Goal: Book appointment/travel/reservation

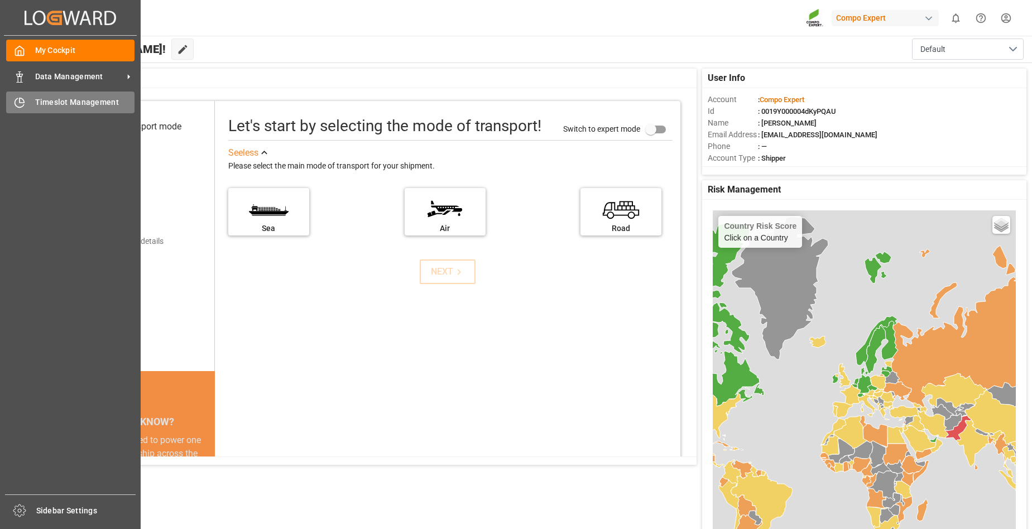
click at [61, 101] on span "Timeslot Management" at bounding box center [85, 103] width 100 height 12
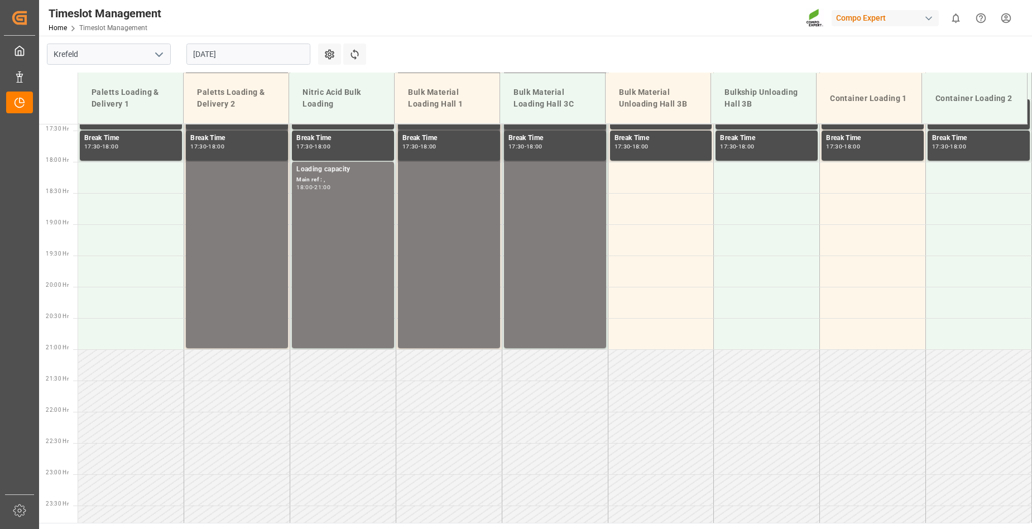
scroll to position [1098, 0]
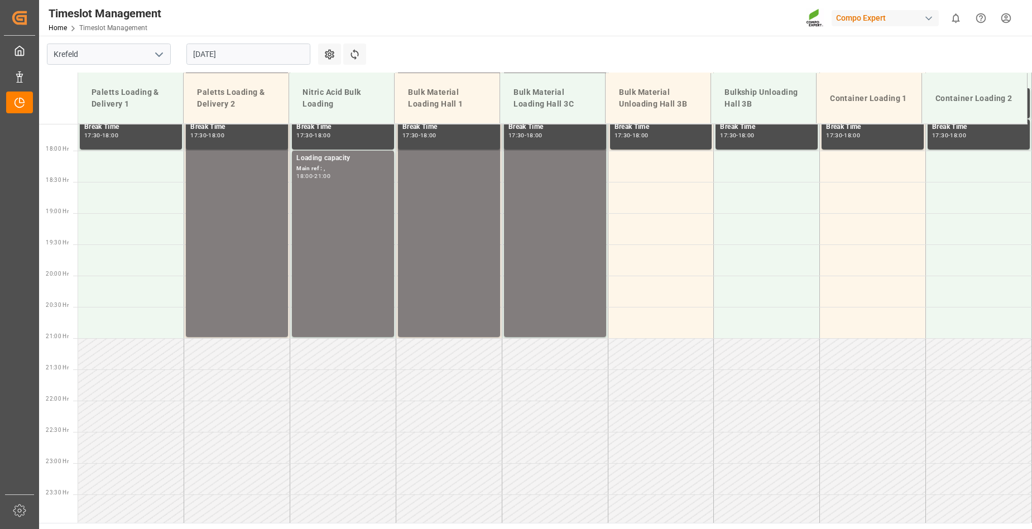
click at [239, 57] on input "[DATE]" at bounding box center [248, 54] width 124 height 21
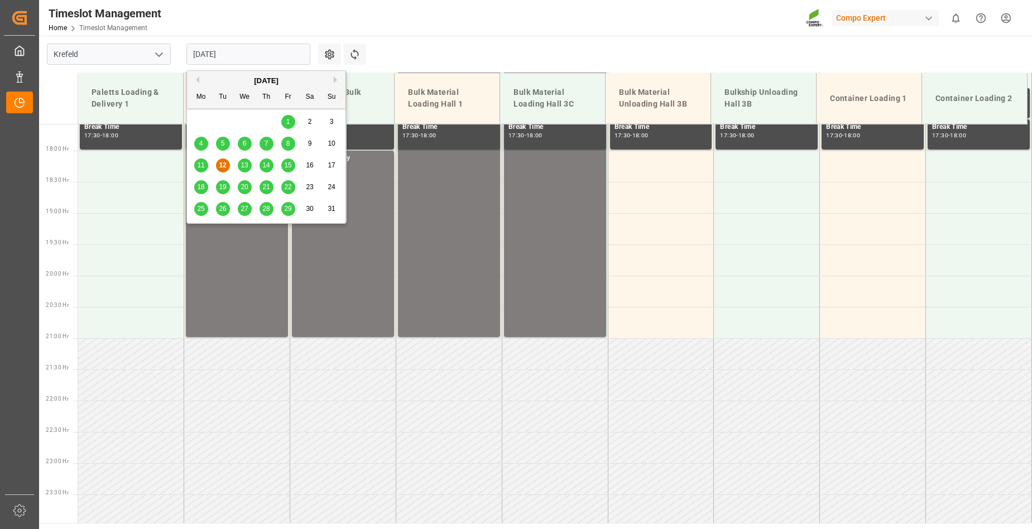
click at [246, 169] on span "13" at bounding box center [243, 165] width 7 height 8
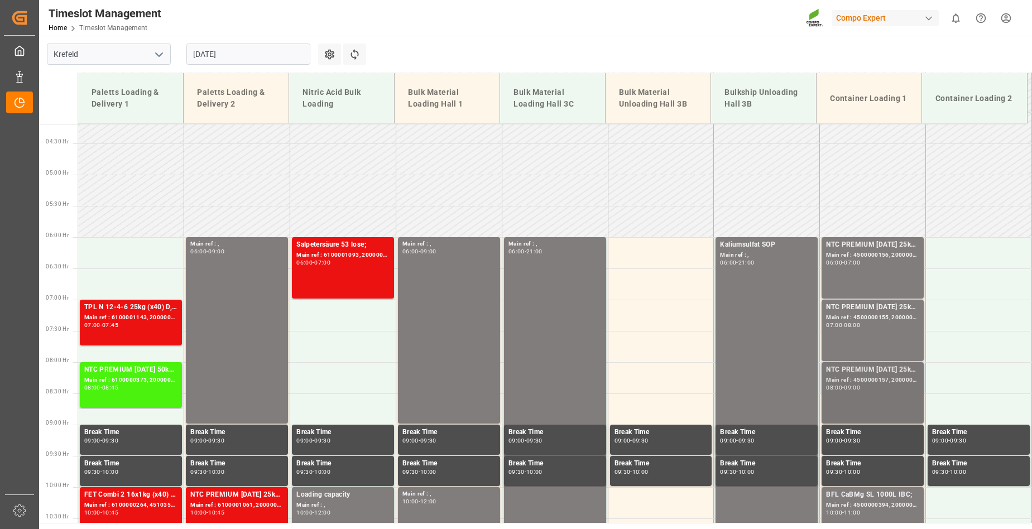
scroll to position [205, 0]
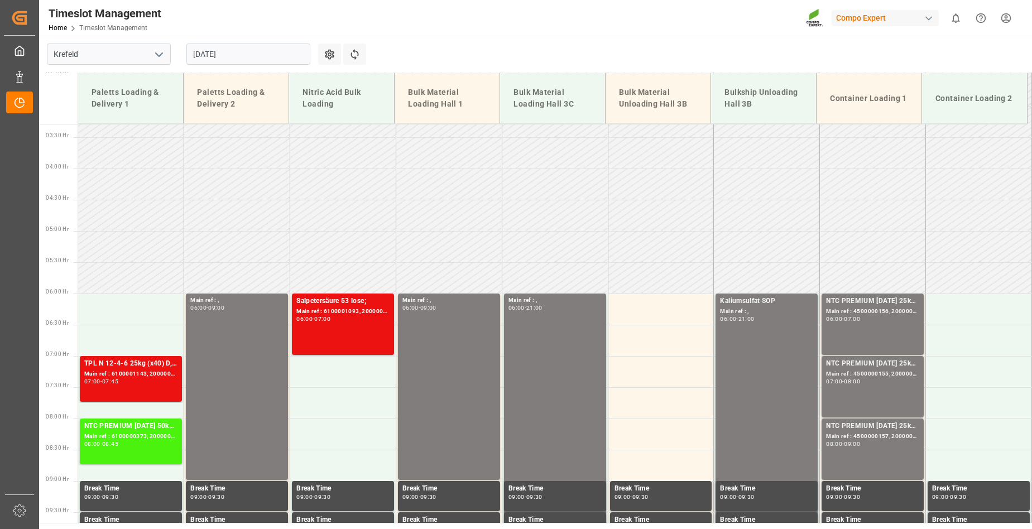
click at [241, 52] on input "[DATE]" at bounding box center [248, 54] width 124 height 21
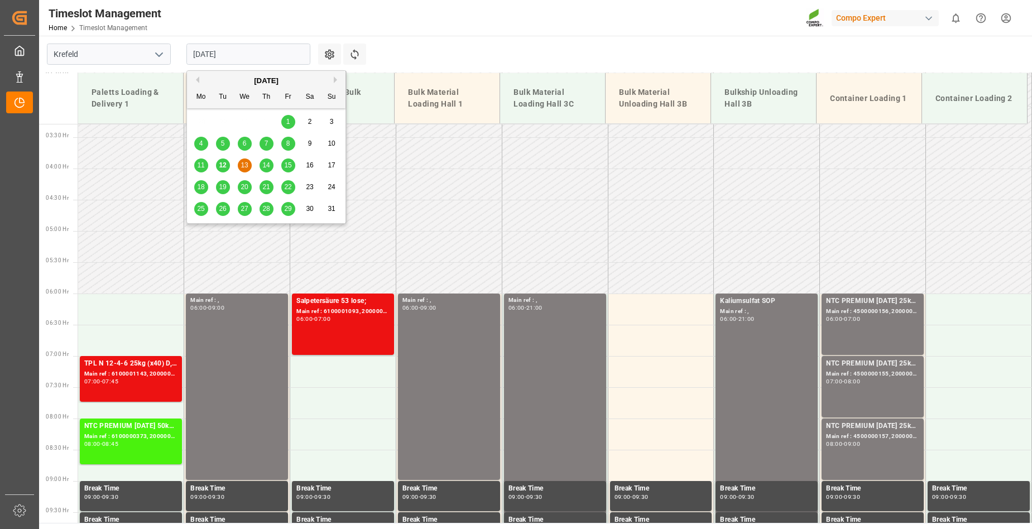
click at [266, 167] on span "14" at bounding box center [265, 165] width 7 height 8
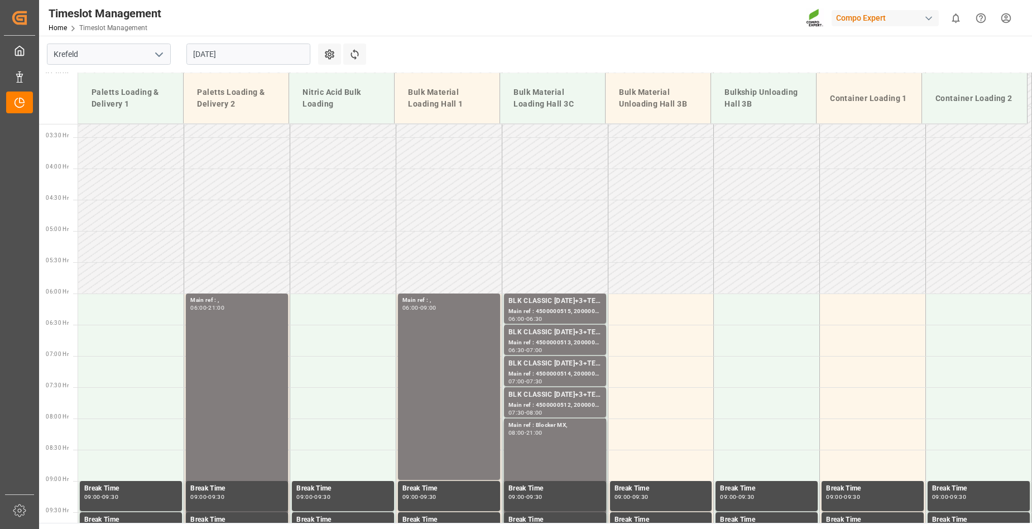
click at [285, 54] on input "[DATE]" at bounding box center [248, 54] width 124 height 21
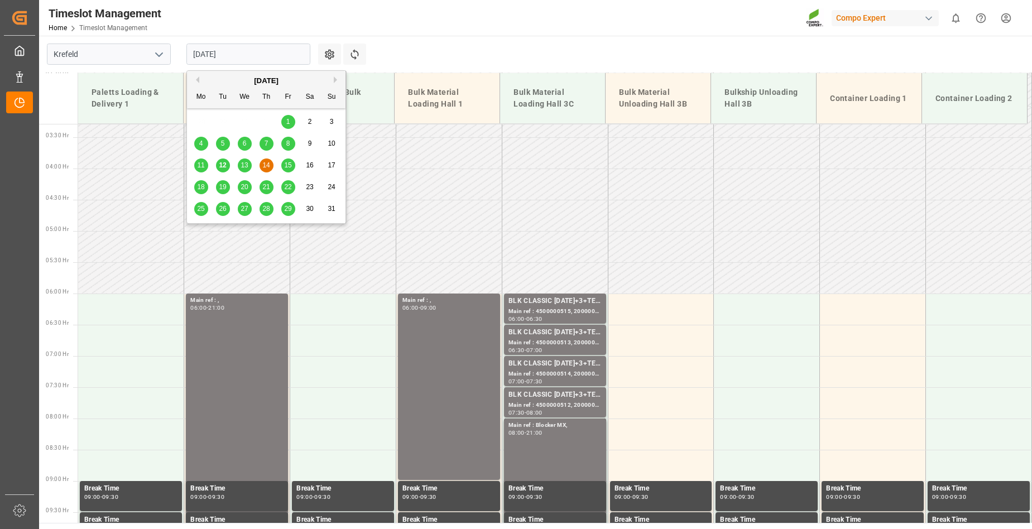
click at [286, 165] on span "15" at bounding box center [287, 165] width 7 height 8
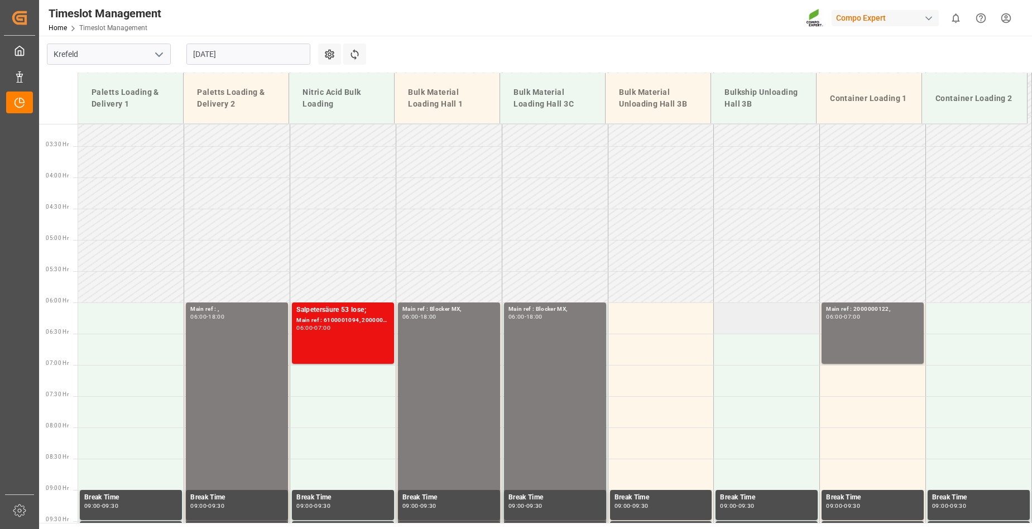
scroll to position [150, 0]
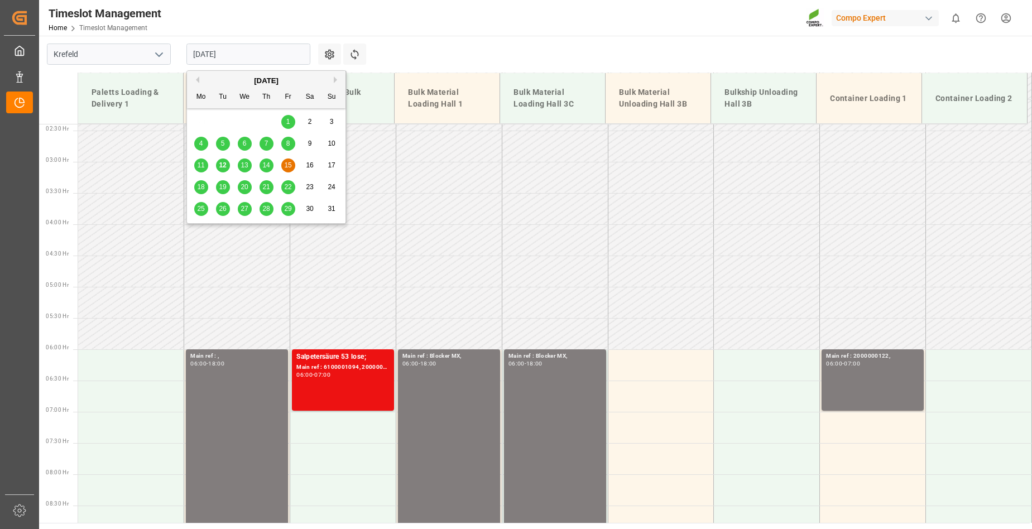
click at [253, 56] on input "[DATE]" at bounding box center [248, 54] width 124 height 21
click at [199, 190] on span "18" at bounding box center [200, 187] width 7 height 8
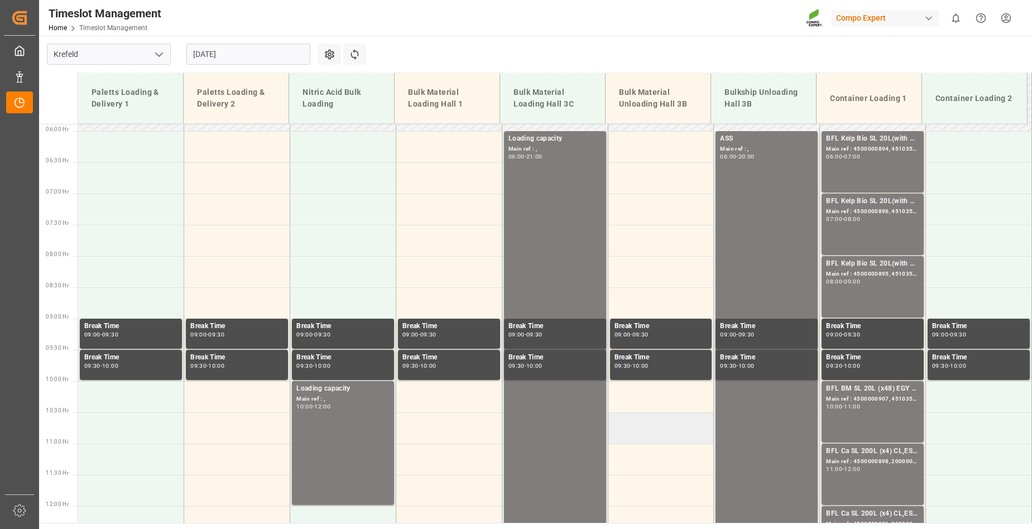
scroll to position [373, 0]
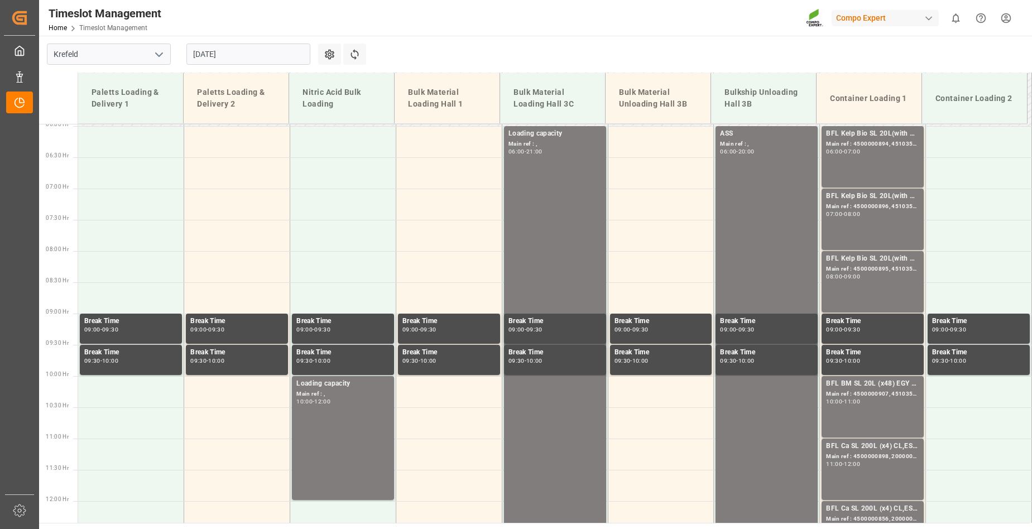
click at [248, 47] on input "[DATE]" at bounding box center [248, 54] width 124 height 21
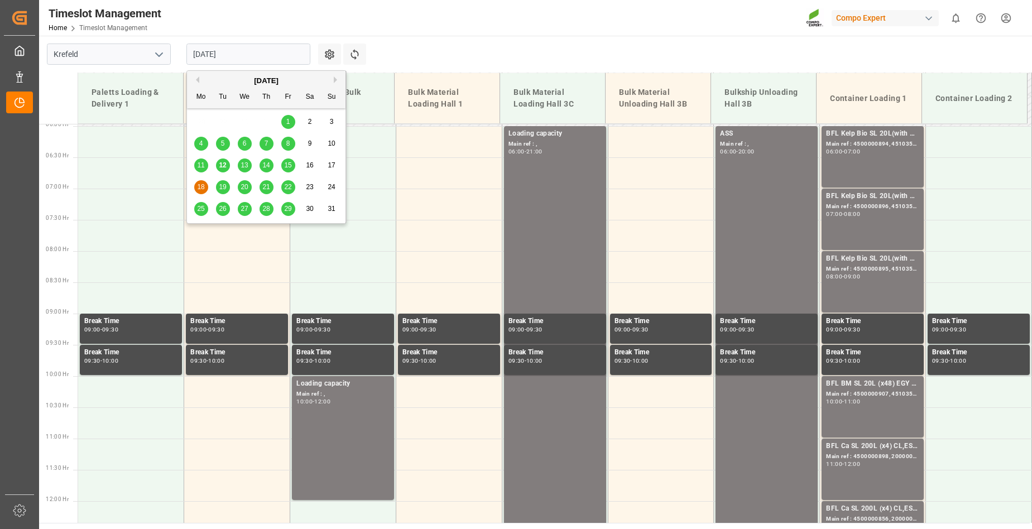
click at [219, 187] on span "19" at bounding box center [222, 187] width 7 height 8
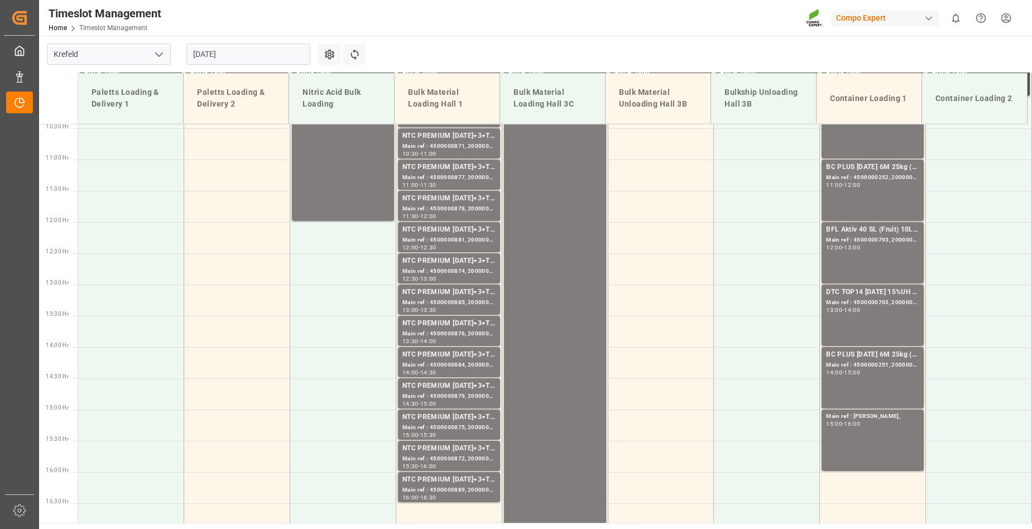
scroll to position [261, 0]
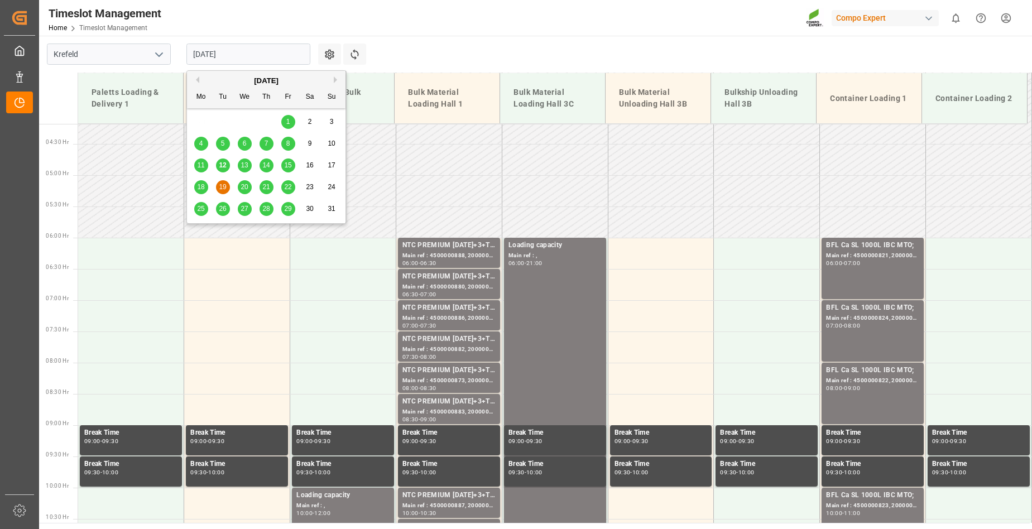
click at [240, 55] on input "[DATE]" at bounding box center [248, 54] width 124 height 21
click at [247, 165] on span "13" at bounding box center [243, 165] width 7 height 8
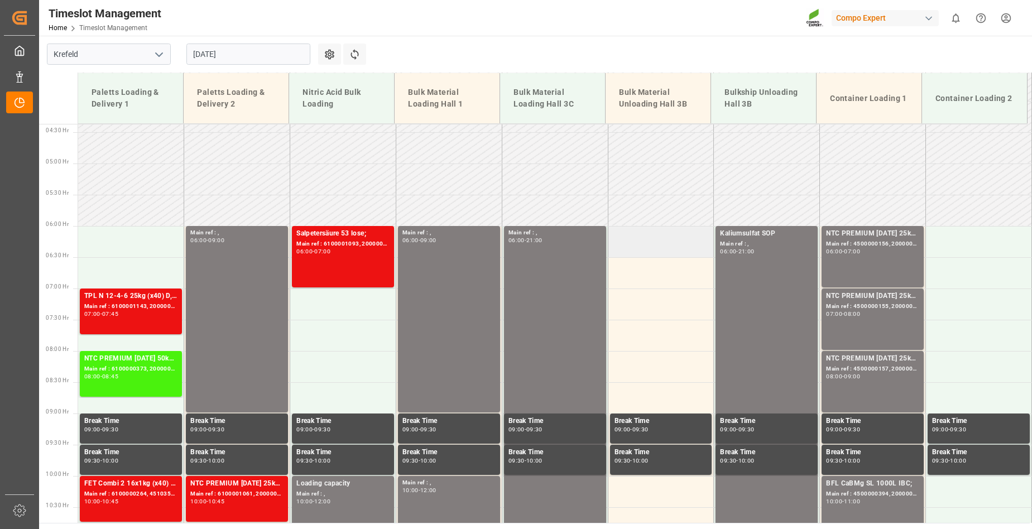
scroll to position [205, 0]
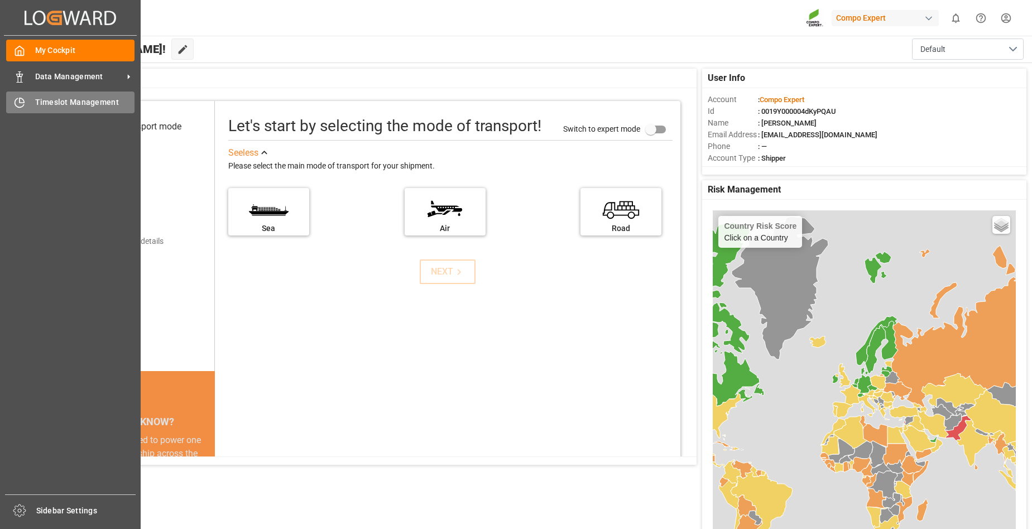
click at [86, 107] on span "Timeslot Management" at bounding box center [85, 103] width 100 height 12
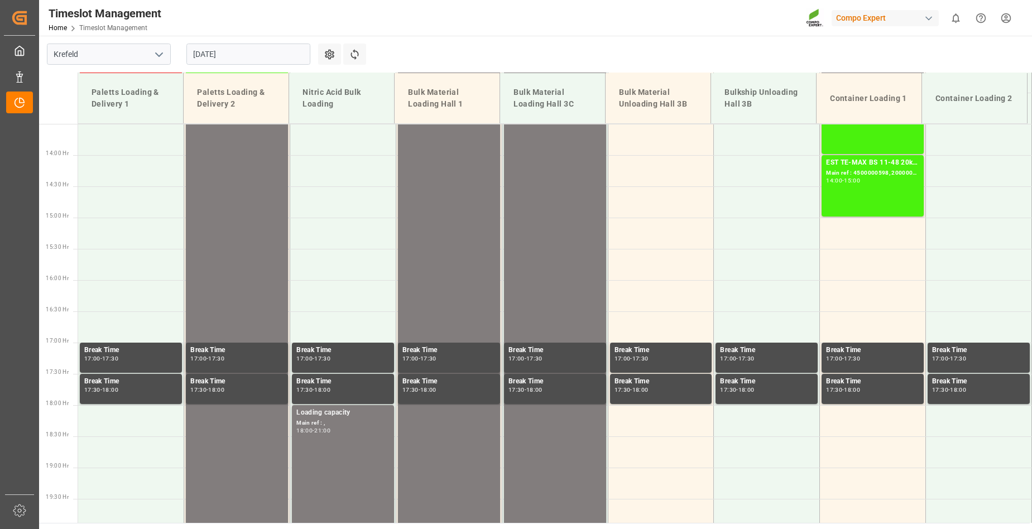
scroll to position [1098, 0]
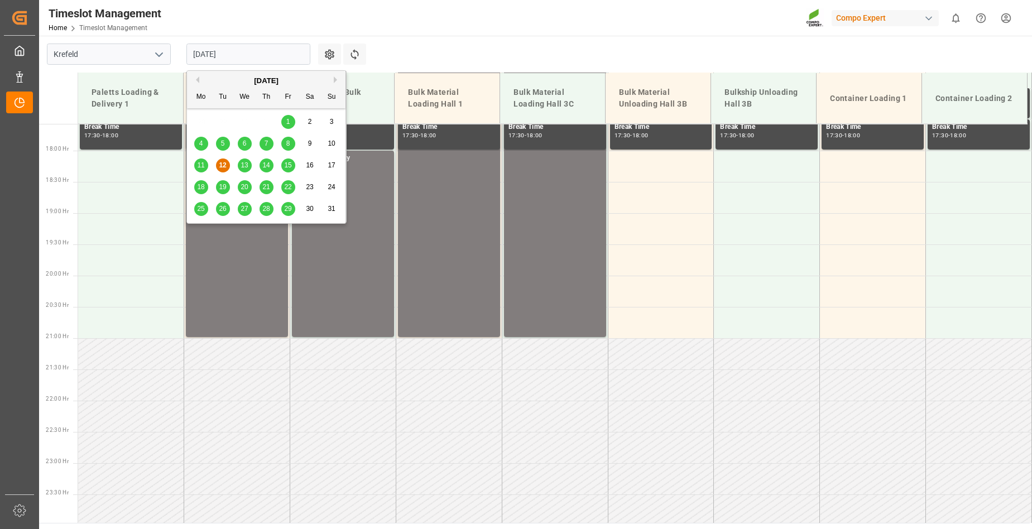
click at [261, 53] on input "[DATE]" at bounding box center [248, 54] width 124 height 21
click at [245, 167] on span "13" at bounding box center [243, 165] width 7 height 8
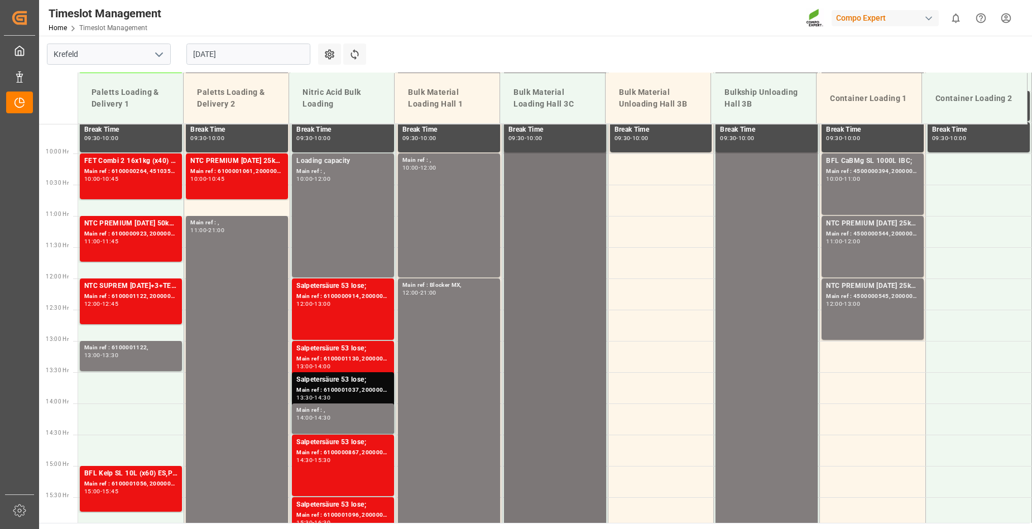
scroll to position [596, 0]
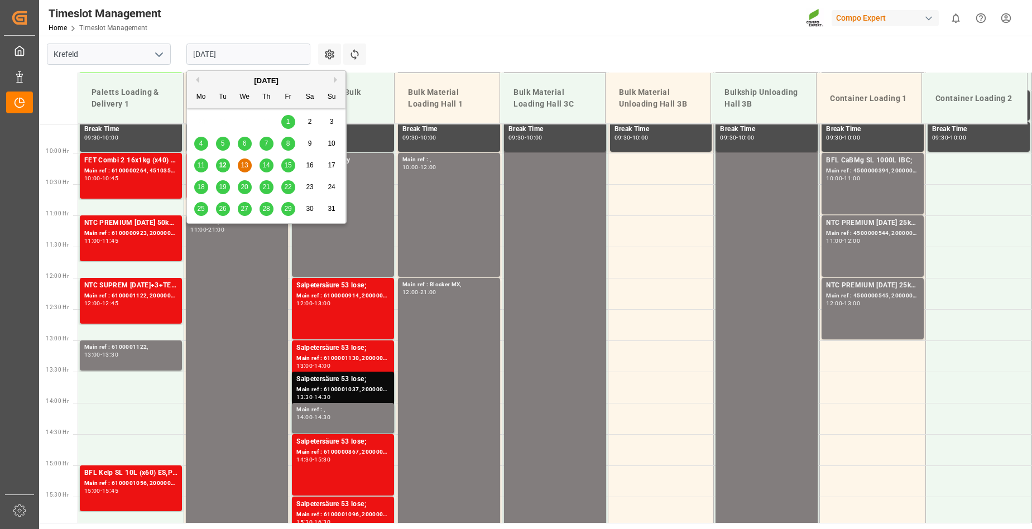
click at [255, 57] on input "[DATE]" at bounding box center [248, 54] width 124 height 21
click at [269, 164] on span "14" at bounding box center [265, 165] width 7 height 8
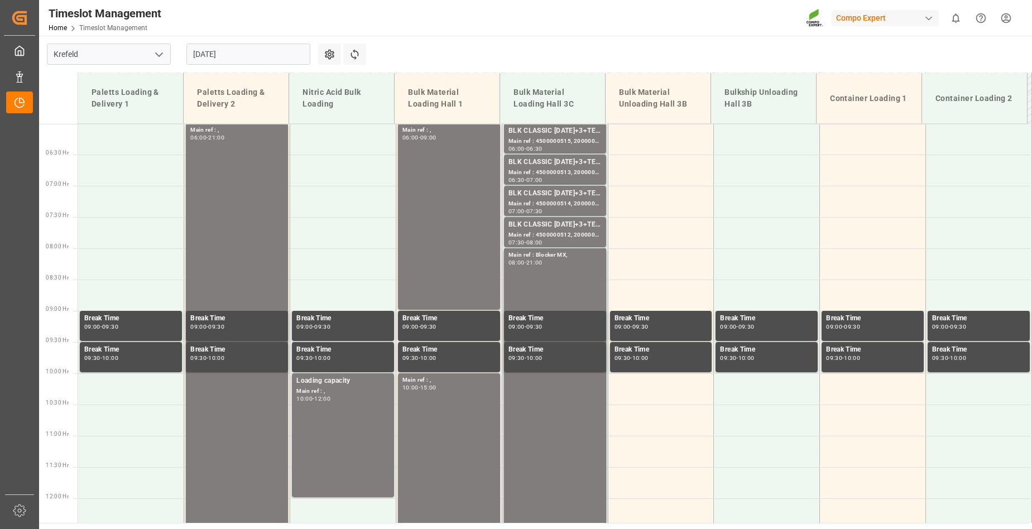
scroll to position [373, 0]
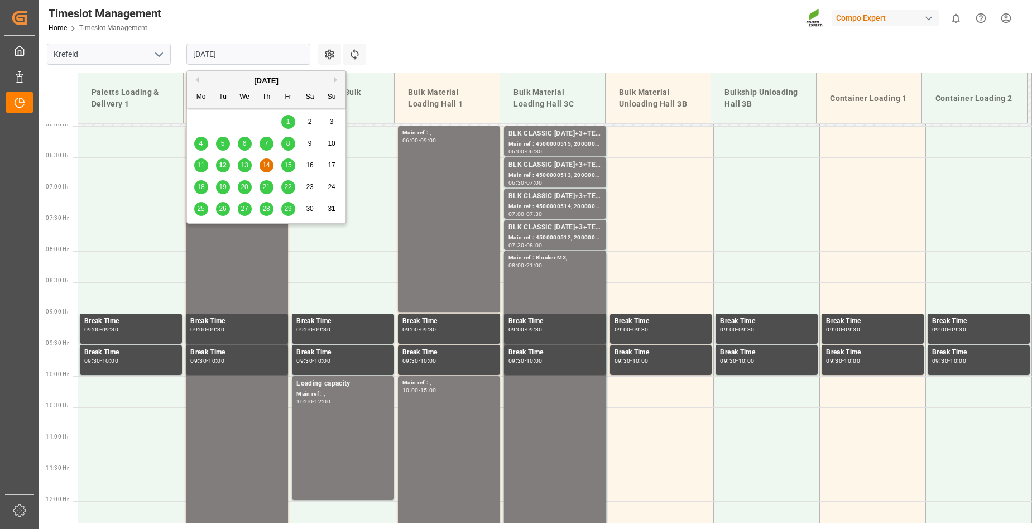
click at [252, 50] on input "[DATE]" at bounding box center [248, 54] width 124 height 21
click at [288, 166] on span "15" at bounding box center [287, 165] width 7 height 8
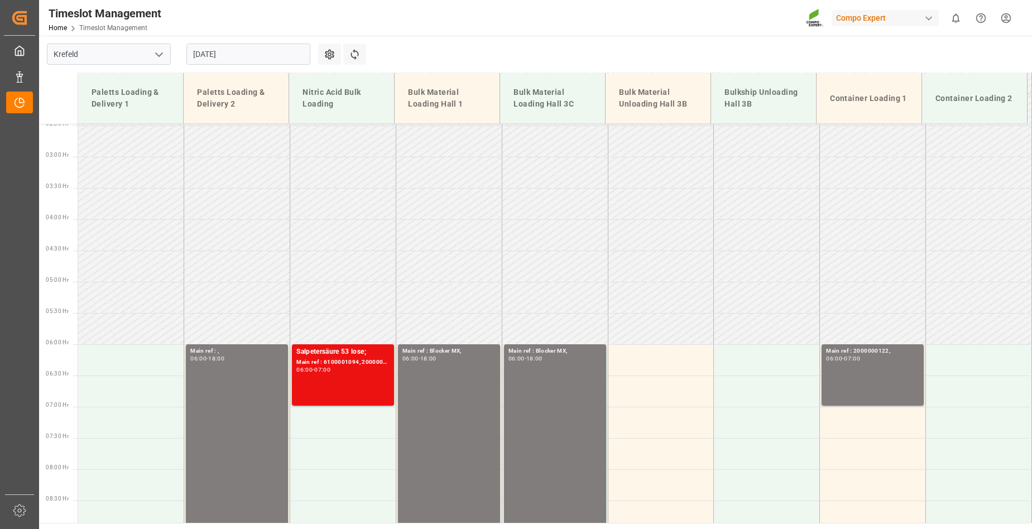
scroll to position [150, 0]
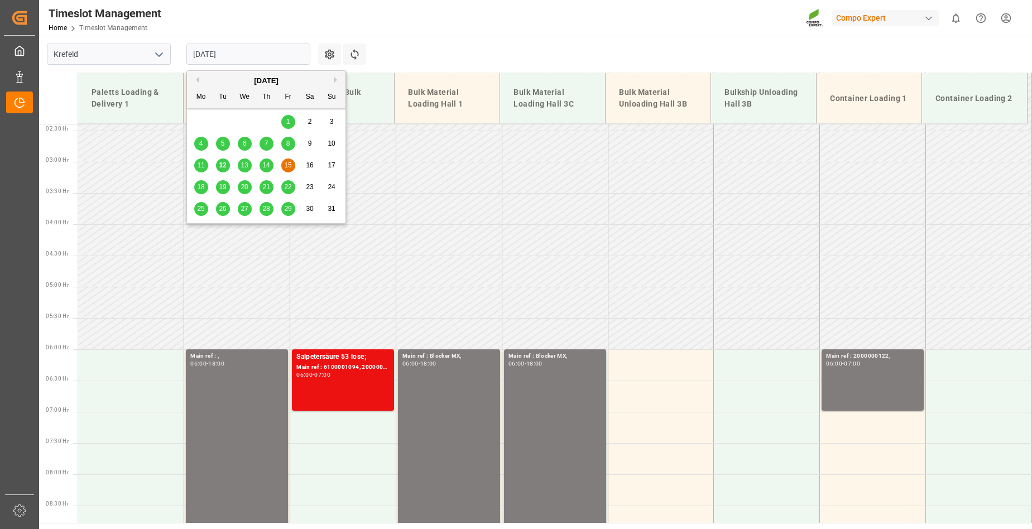
click at [251, 56] on input "[DATE]" at bounding box center [248, 54] width 124 height 21
click at [198, 186] on span "18" at bounding box center [200, 187] width 7 height 8
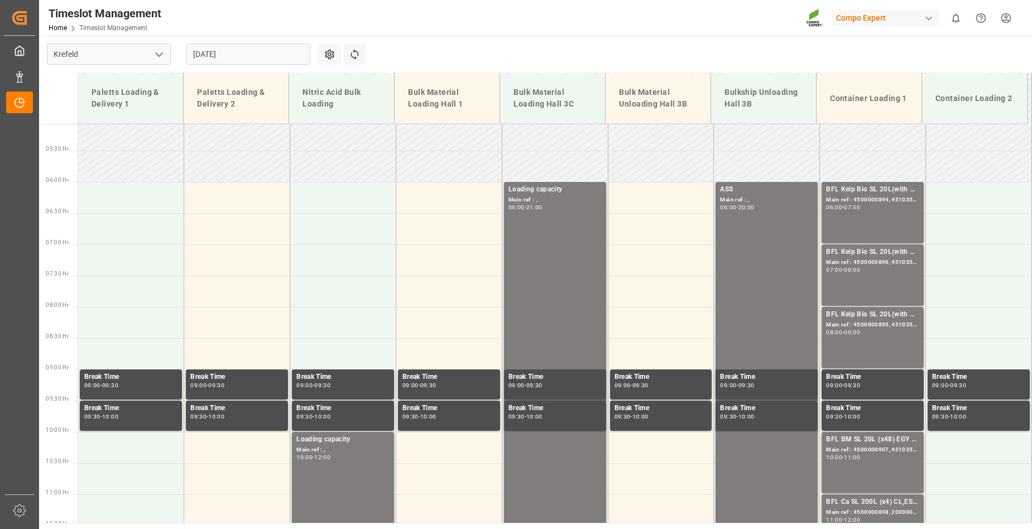
scroll to position [261, 0]
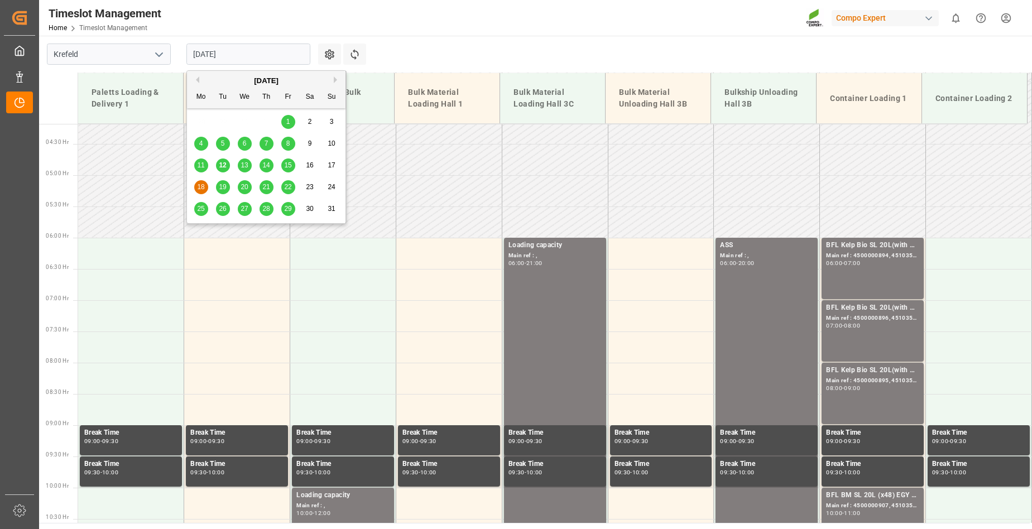
click at [243, 54] on input "[DATE]" at bounding box center [248, 54] width 124 height 21
click at [225, 186] on span "19" at bounding box center [222, 187] width 7 height 8
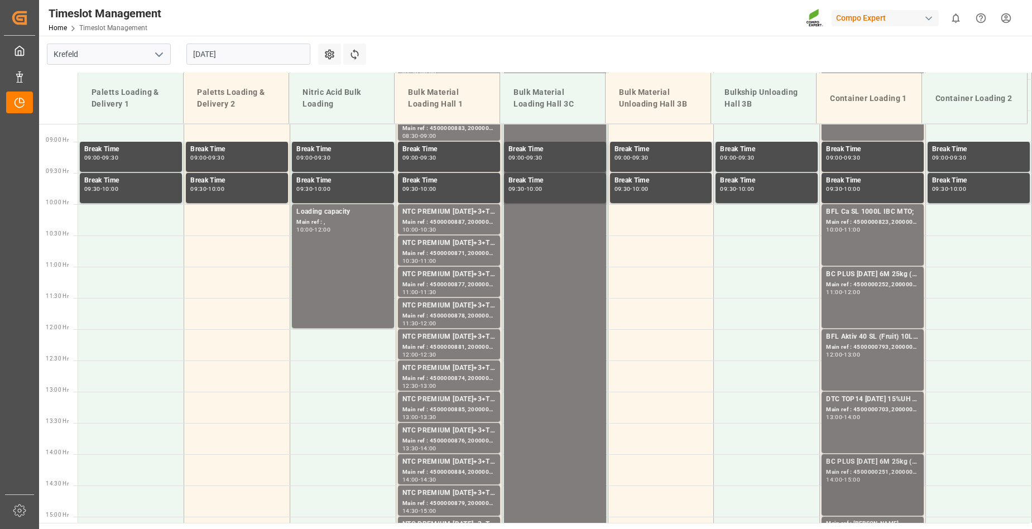
scroll to position [540, 0]
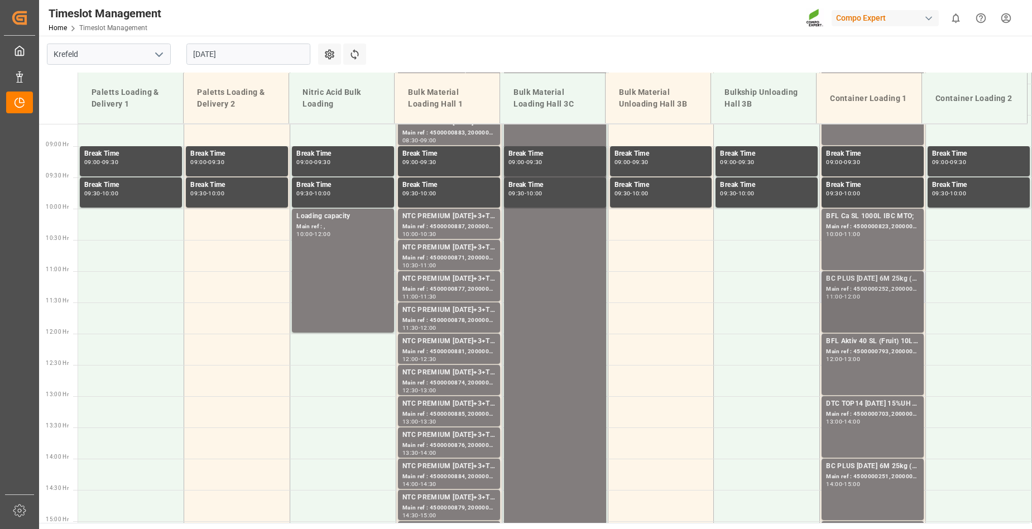
click at [862, 301] on div "BC PLUS 16-8-12 6M 25kg (x42) INT; Main ref : 4500000252, 2000000104; 11:00 - 1…" at bounding box center [872, 301] width 93 height 57
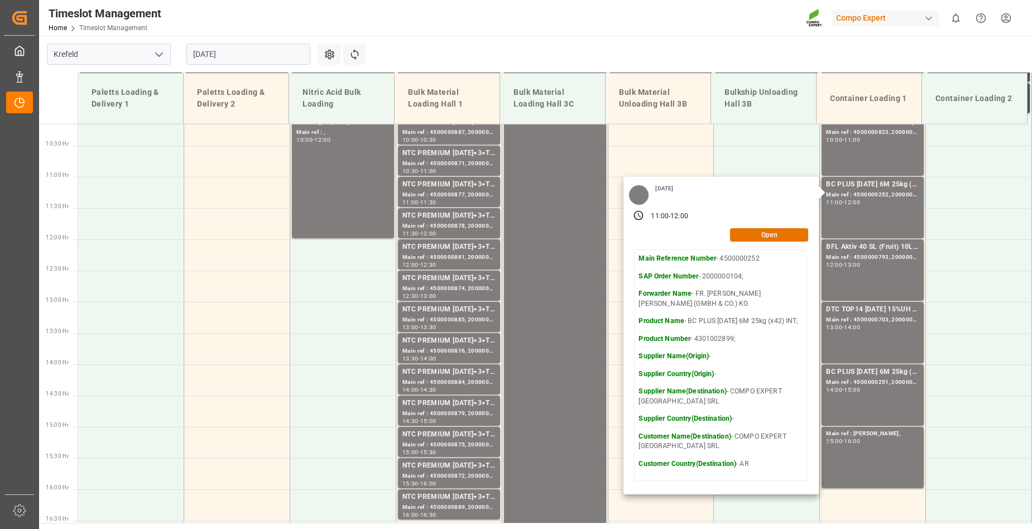
scroll to position [652, 0]
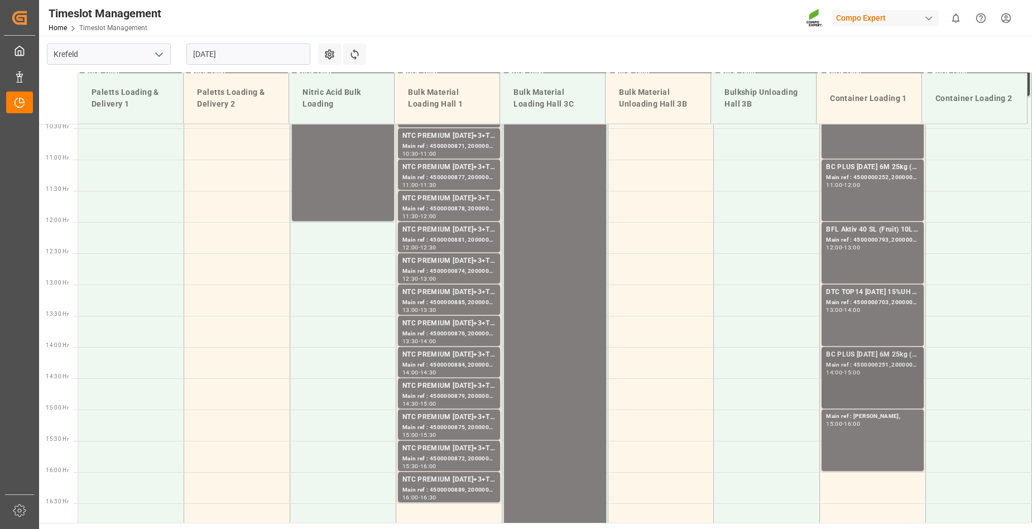
click at [852, 388] on div "BC PLUS 16-8-12 6M 25kg (x42) INT; Main ref : 4500000251, 2000000104; 14:00 - 1…" at bounding box center [872, 377] width 93 height 57
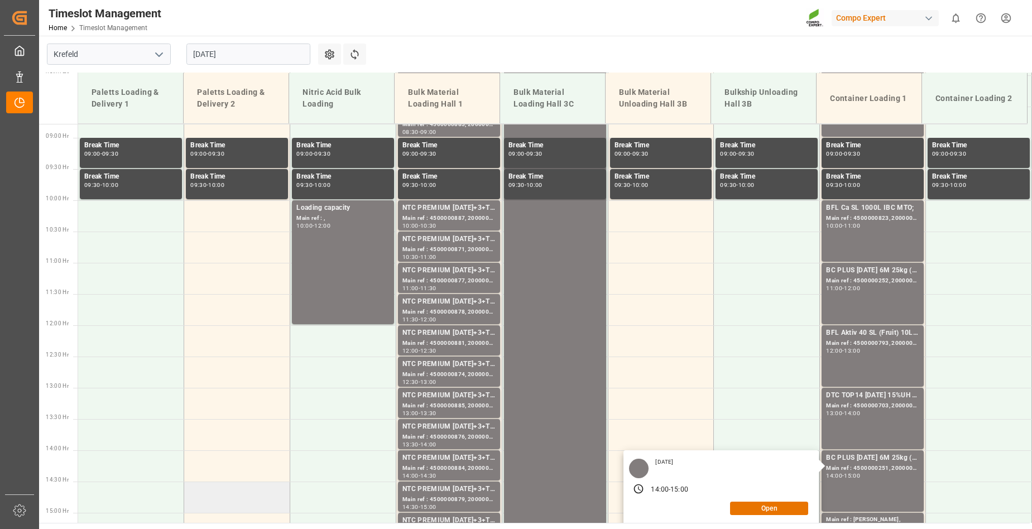
scroll to position [540, 0]
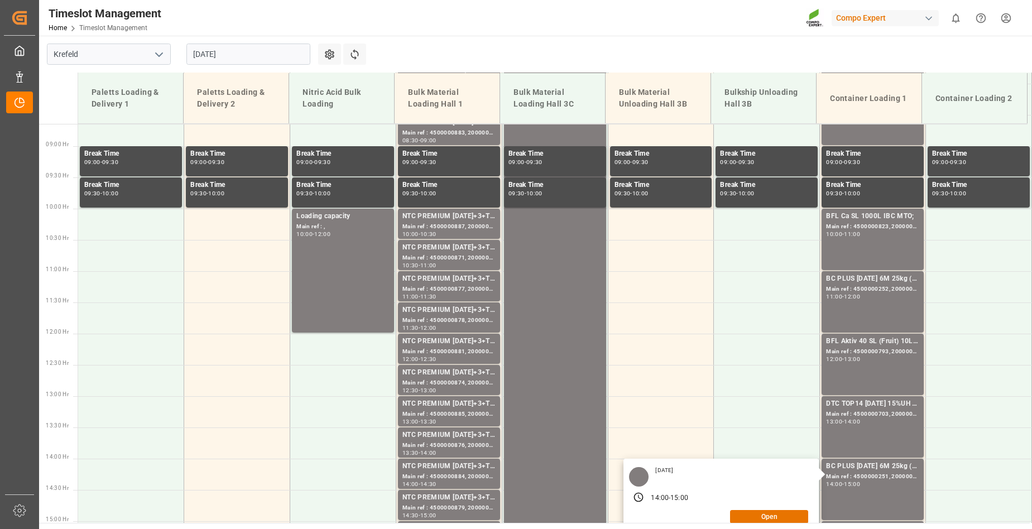
click at [248, 55] on input "[DATE]" at bounding box center [248, 54] width 124 height 21
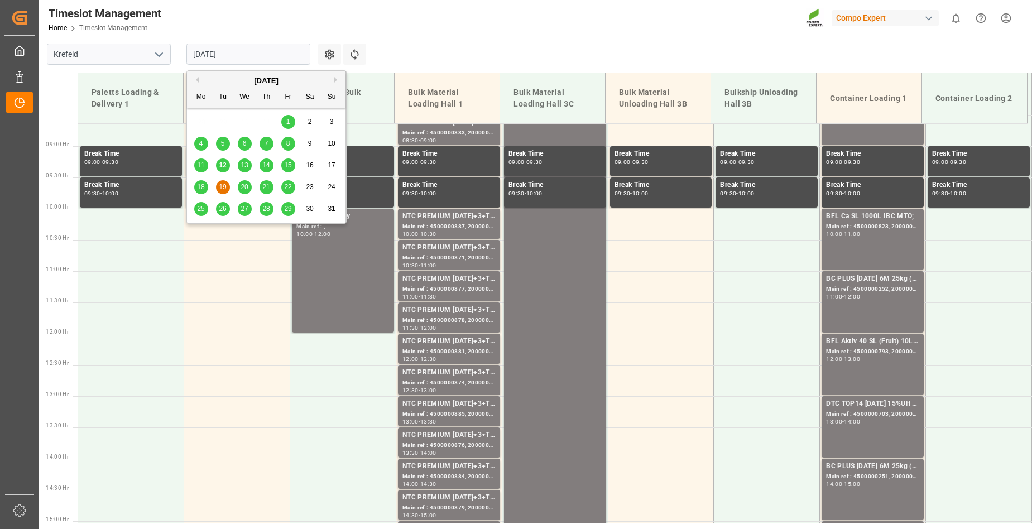
click at [247, 185] on span "20" at bounding box center [243, 187] width 7 height 8
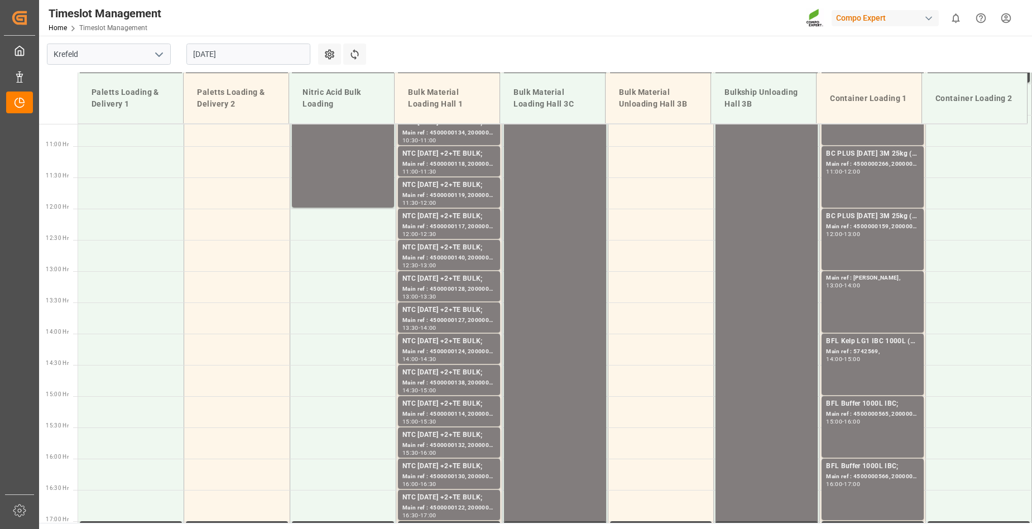
scroll to position [652, 0]
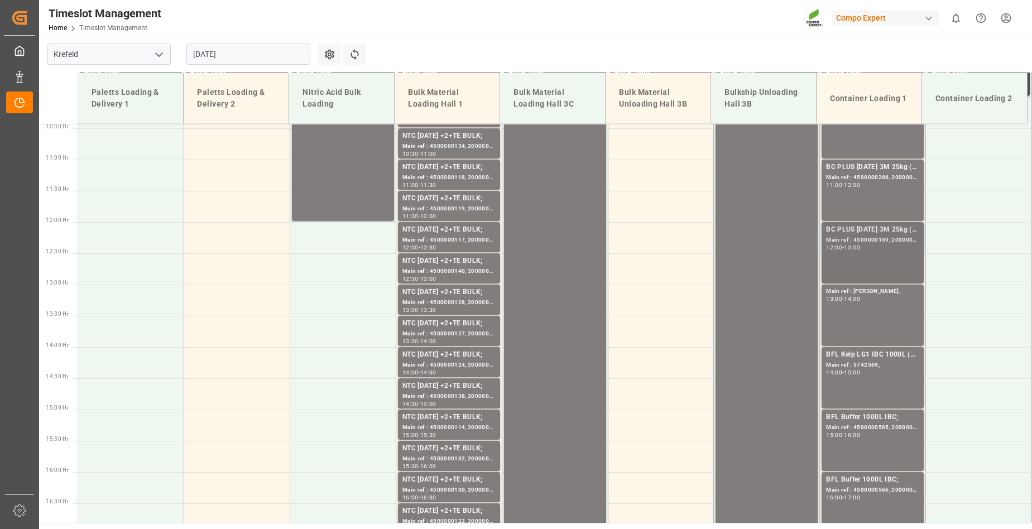
click at [861, 257] on div "BC PLUS 16-8-12 3M 25kg (x42) WW; Main ref : 4500000159, 2000000018; 12:00 - 13…" at bounding box center [872, 252] width 93 height 57
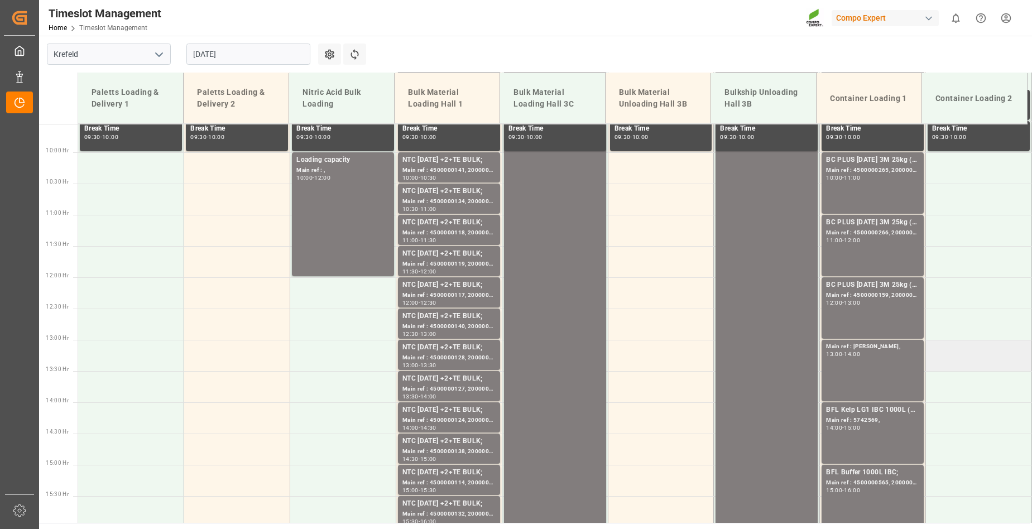
scroll to position [596, 0]
click at [858, 248] on div "BC PLUS 16-8-12 3M 25kg (x42) INT; Main ref : 4500000266, 2000000105; 11:00 - 1…" at bounding box center [872, 246] width 93 height 57
click at [871, 189] on div "BC PLUS 16-8-12 3M 25kg (x42) INT; Main ref : 4500000265, 2000000105; 10:00 - 1…" at bounding box center [872, 183] width 93 height 57
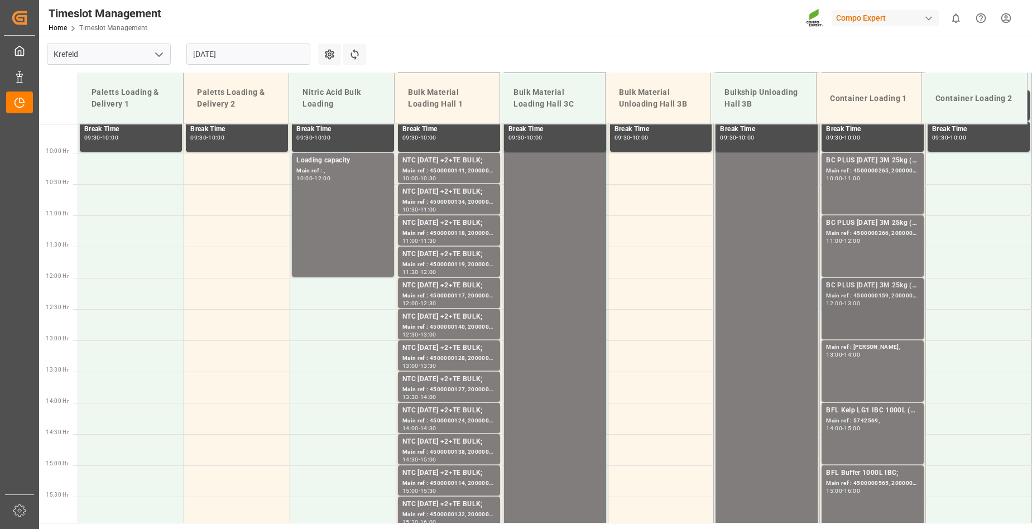
click at [849, 331] on div "BC PLUS 16-8-12 3M 25kg (x42) WW; Main ref : 4500000159, 2000000018; 12:00 - 13…" at bounding box center [872, 308] width 93 height 57
click at [850, 311] on div "BC PLUS 16-8-12 3M 25kg (x42) WW; Main ref : 4500000159, 2000000018; 12:00 - 13…" at bounding box center [872, 308] width 93 height 57
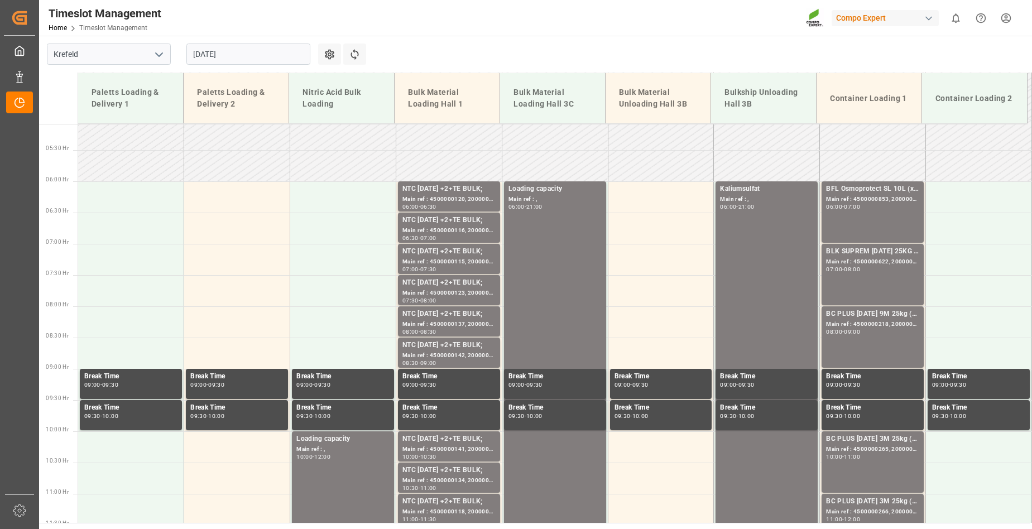
scroll to position [317, 0]
click at [877, 337] on div "BC PLUS 16-8-12 9M 25kg (x42) WW; Main ref : 4500000218, 2000000020; 08:00 - 09…" at bounding box center [872, 337] width 93 height 57
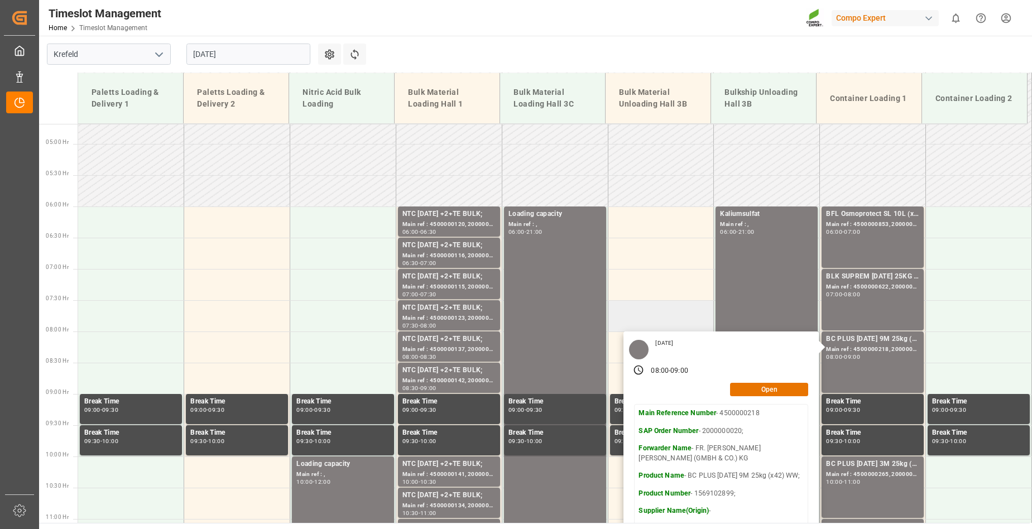
scroll to position [261, 0]
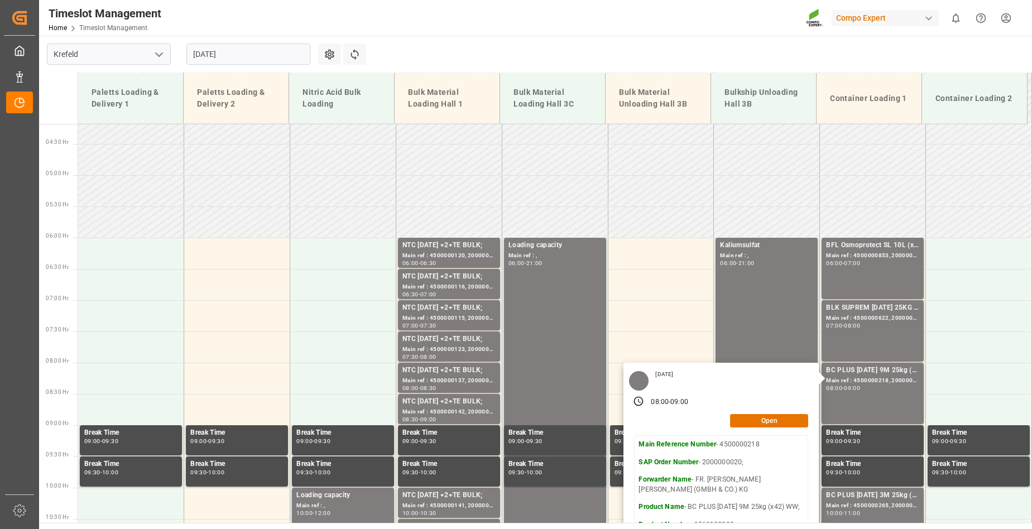
click at [244, 55] on input "20.08.2025" at bounding box center [248, 54] width 124 height 21
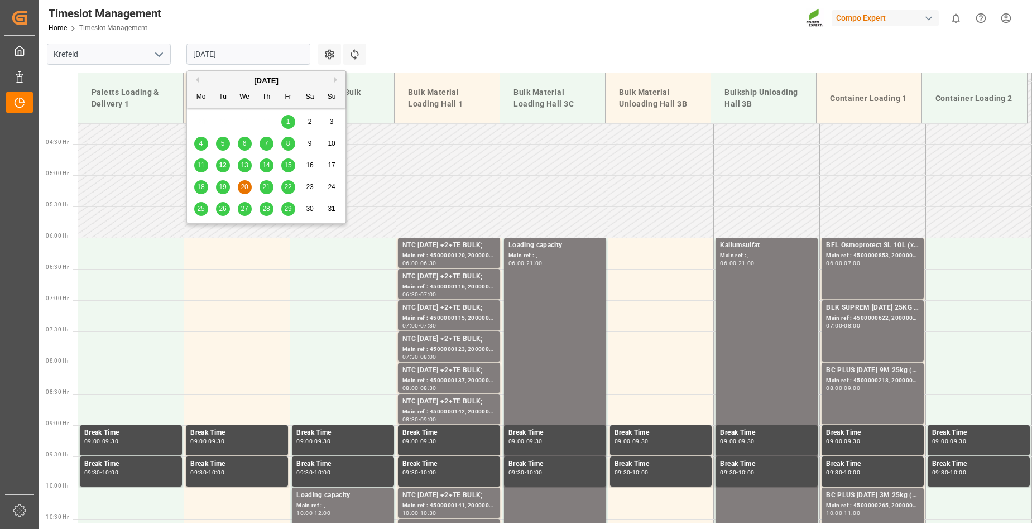
click at [269, 187] on span "21" at bounding box center [265, 187] width 7 height 8
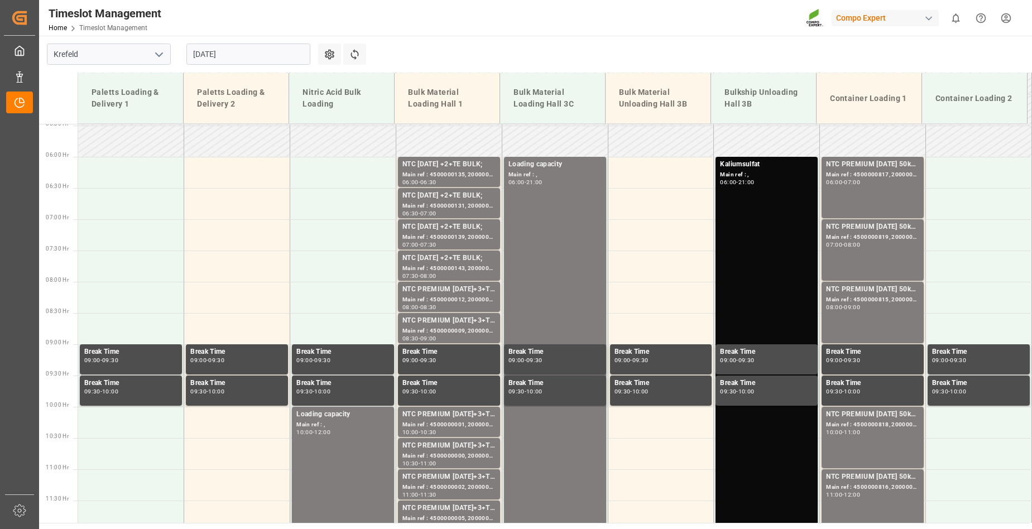
scroll to position [317, 0]
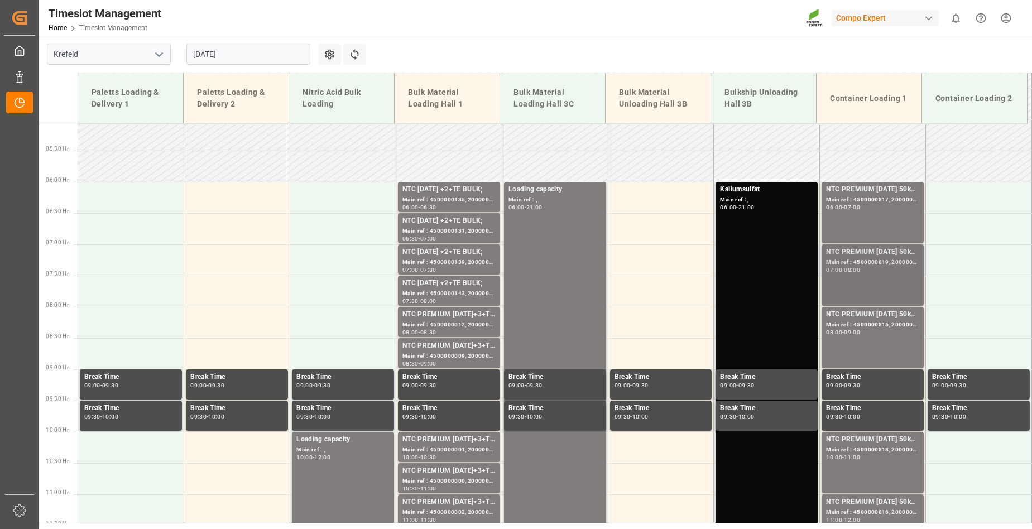
click at [869, 282] on div "NTC PREMIUM 15-3-20 50kg (x25) NLA MTO; Main ref : 4500000819, 2000000613; 07:0…" at bounding box center [872, 275] width 93 height 57
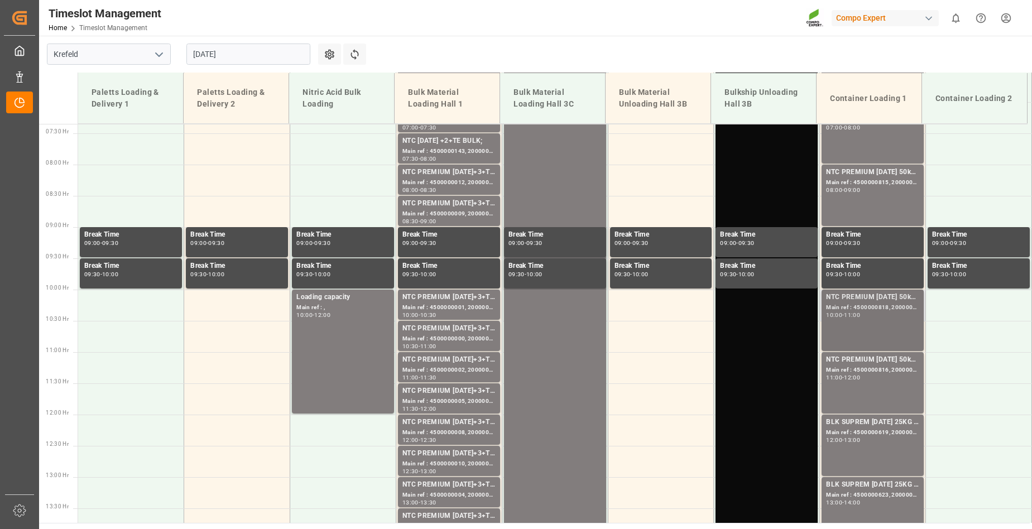
scroll to position [540, 0]
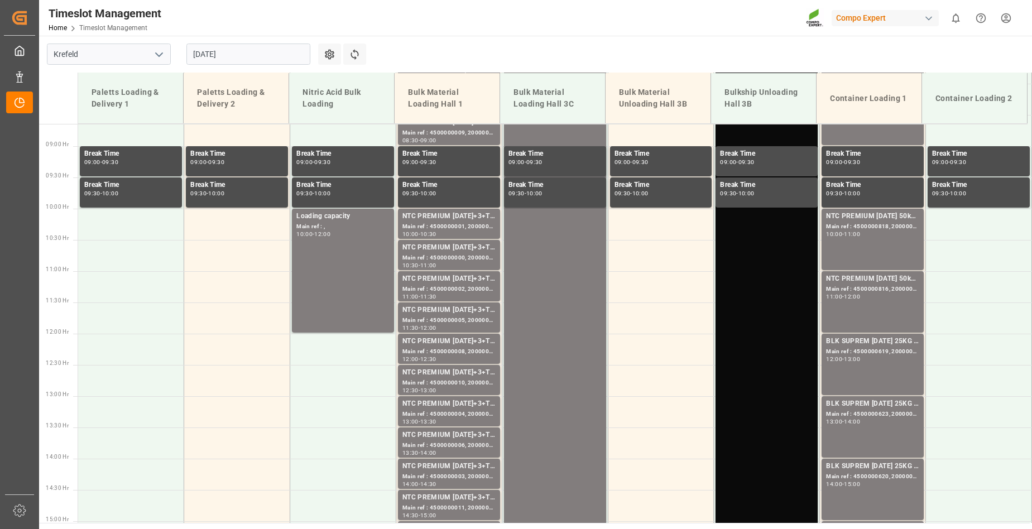
click at [254, 55] on input "21.08.2025" at bounding box center [248, 54] width 124 height 21
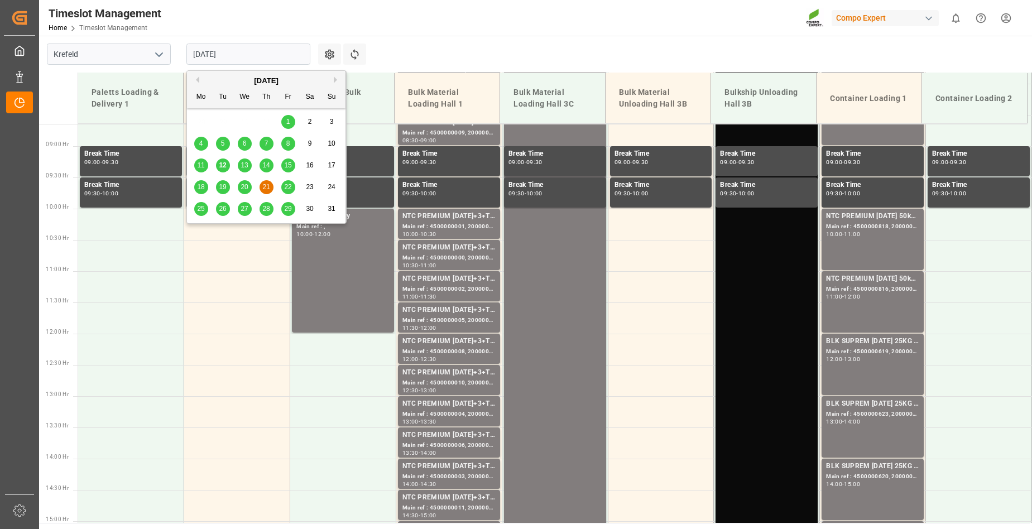
click at [286, 188] on span "22" at bounding box center [287, 187] width 7 height 8
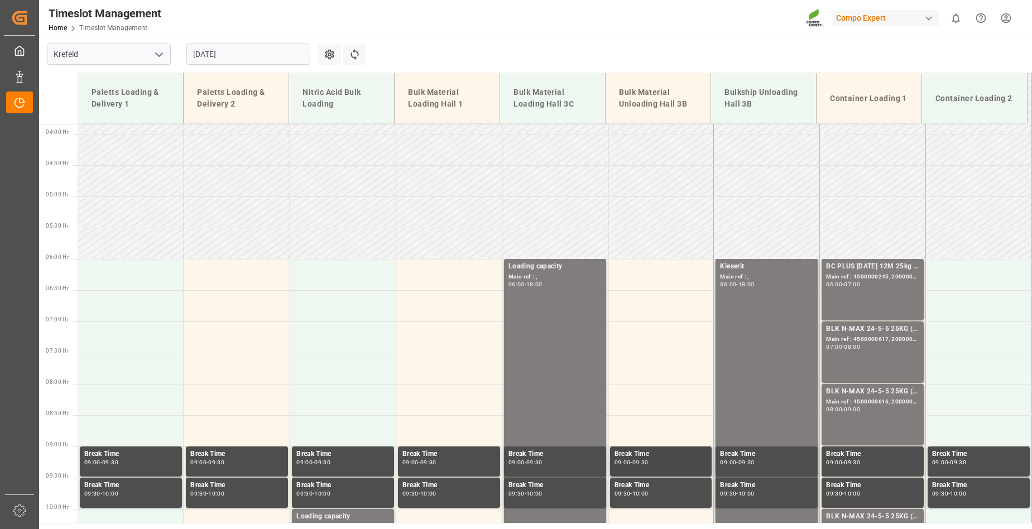
scroll to position [205, 0]
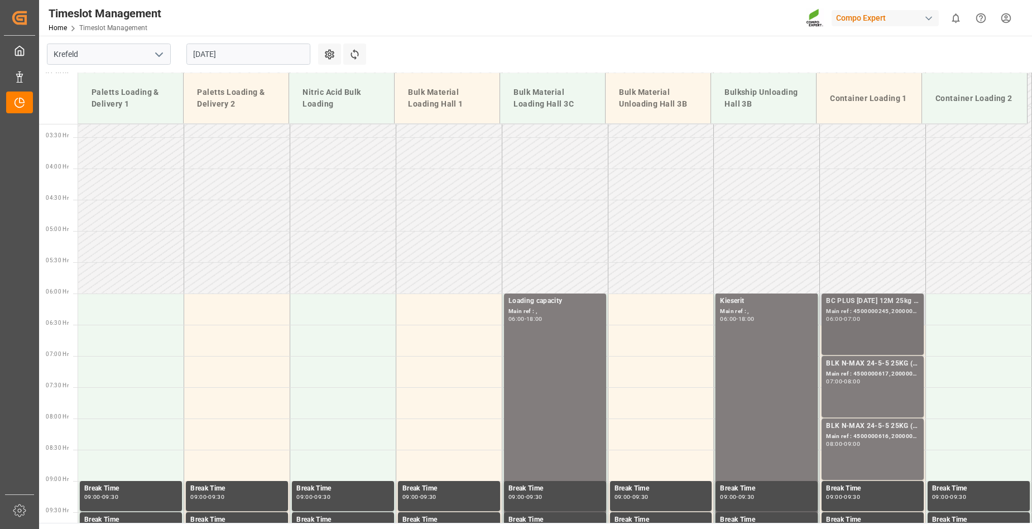
click at [859, 319] on div "07:00" at bounding box center [852, 318] width 16 height 5
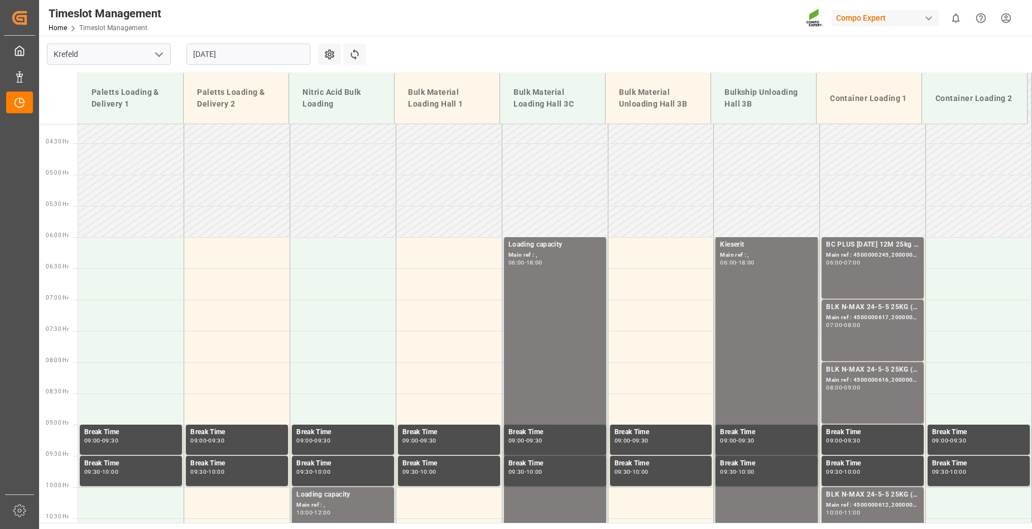
scroll to position [261, 0]
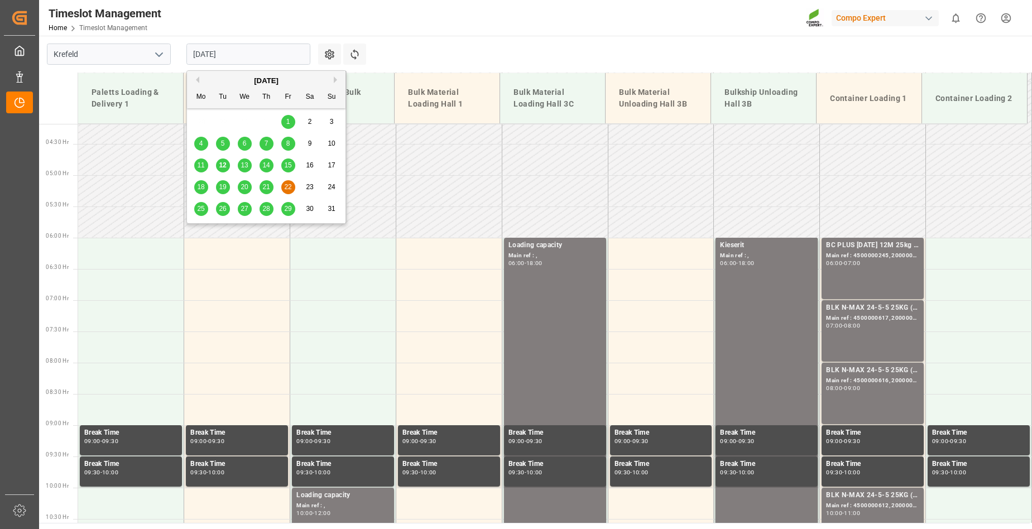
click at [249, 57] on input "22.08.2025" at bounding box center [248, 54] width 124 height 21
click at [197, 210] on span "25" at bounding box center [200, 209] width 7 height 8
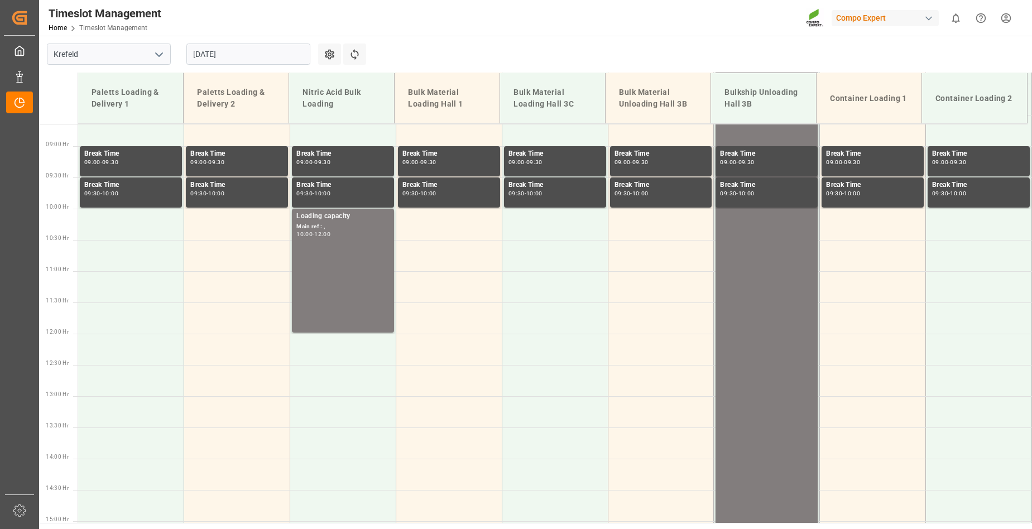
scroll to position [150, 0]
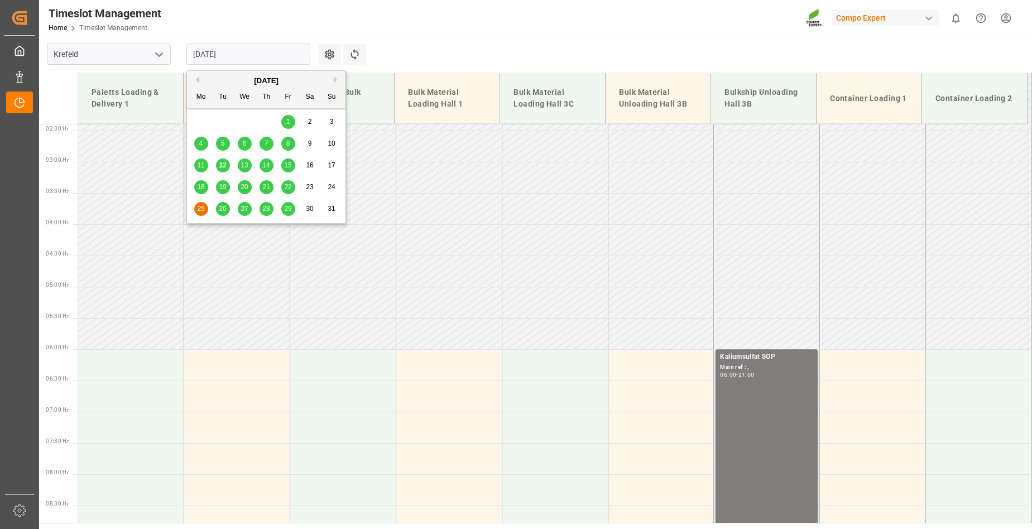
click at [246, 51] on input "25.08.2025" at bounding box center [248, 54] width 124 height 21
click at [222, 209] on span "26" at bounding box center [222, 209] width 7 height 8
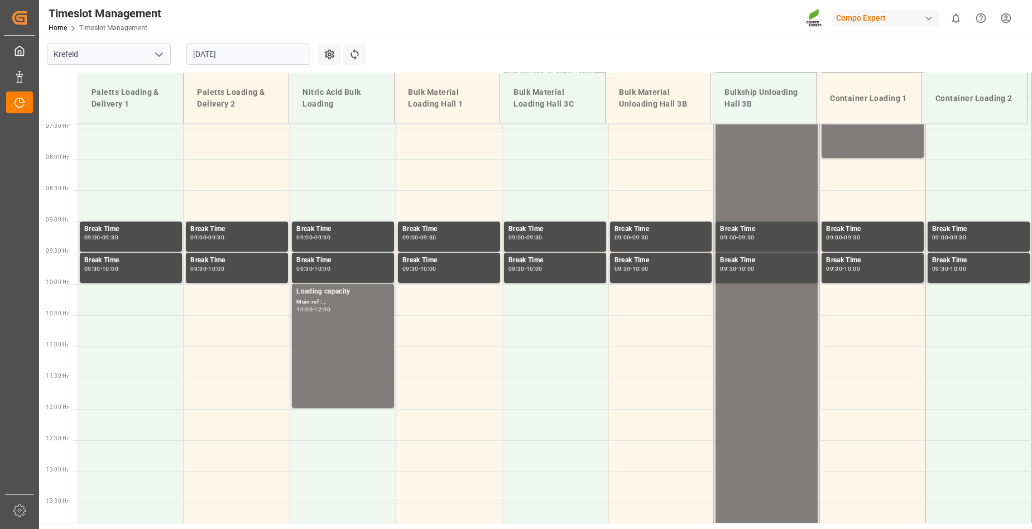
scroll to position [242, 0]
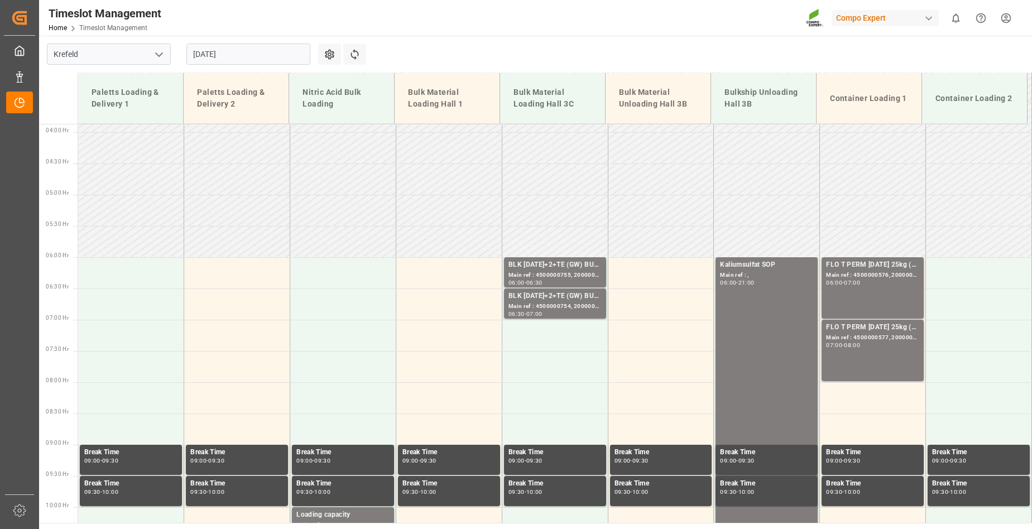
click at [249, 55] on input "26.08.2025" at bounding box center [248, 54] width 124 height 21
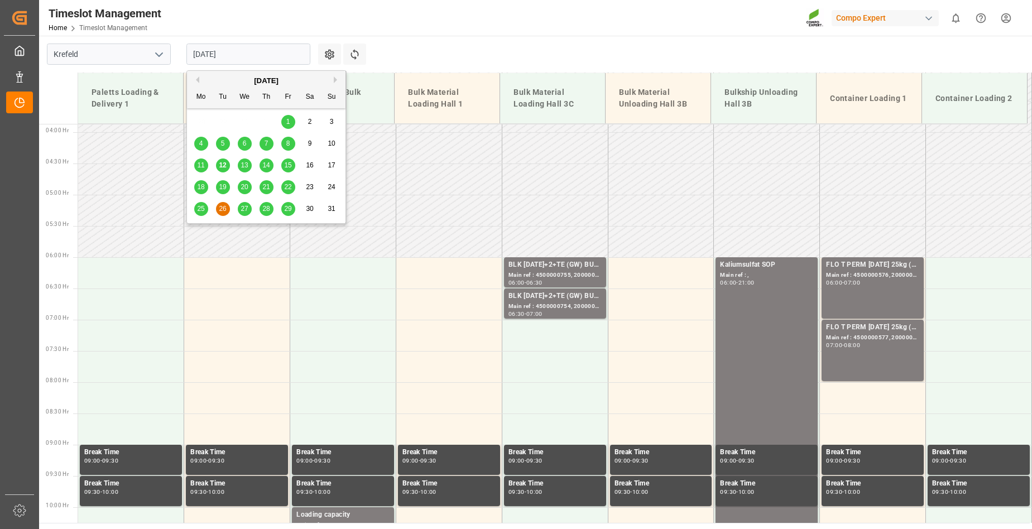
click at [240, 209] on span "27" at bounding box center [243, 209] width 7 height 8
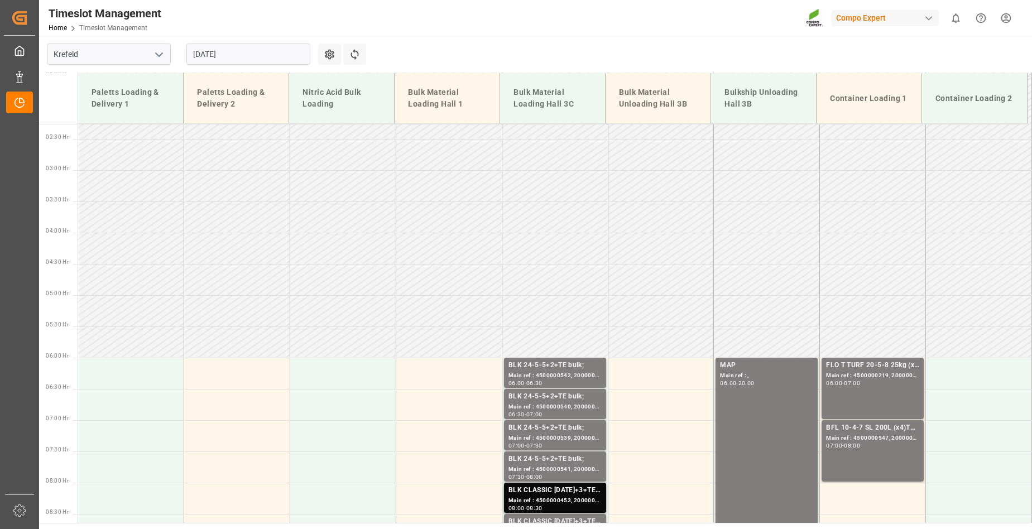
scroll to position [94, 0]
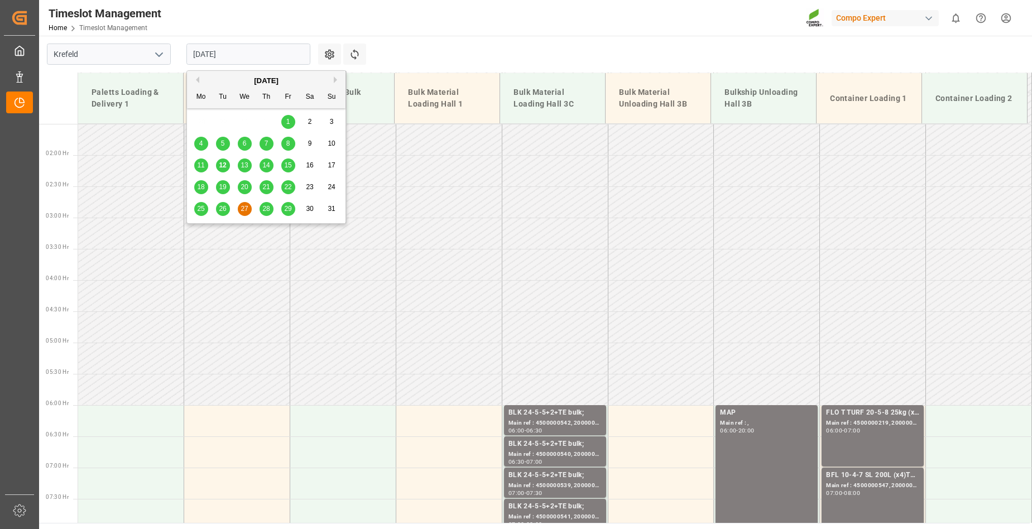
click at [244, 53] on input "27.08.2025" at bounding box center [248, 54] width 124 height 21
click at [265, 205] on span "28" at bounding box center [265, 209] width 7 height 8
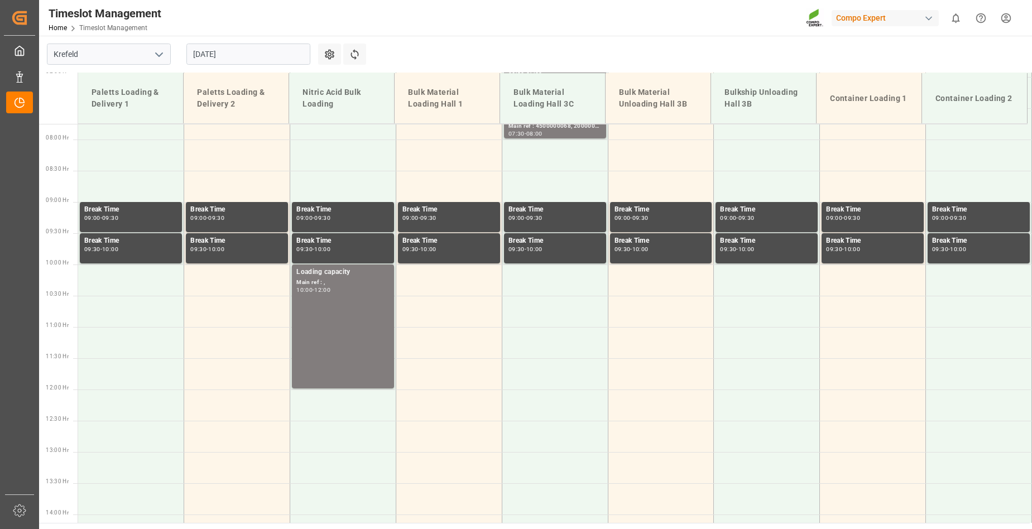
scroll to position [205, 0]
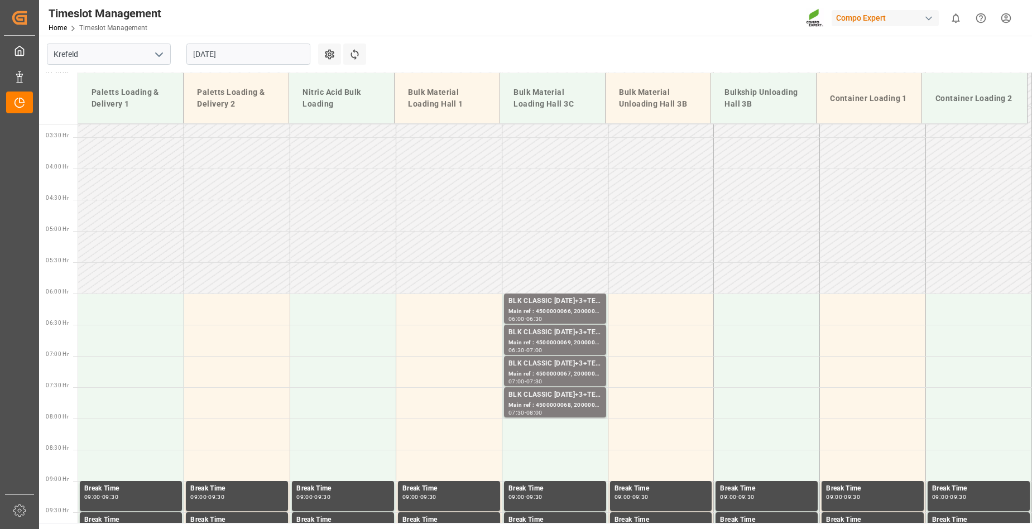
click at [264, 60] on input "28.08.2025" at bounding box center [248, 54] width 124 height 21
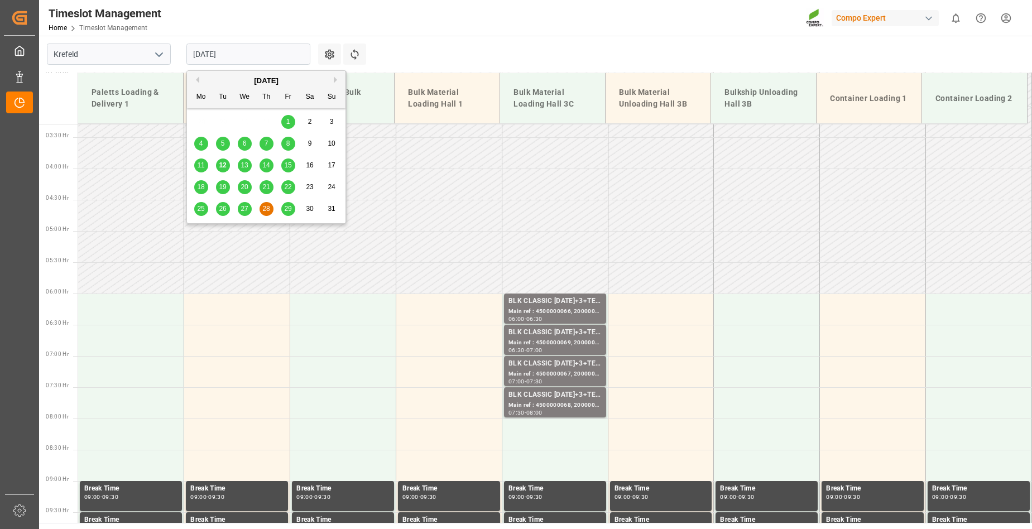
click at [289, 209] on span "29" at bounding box center [287, 209] width 7 height 8
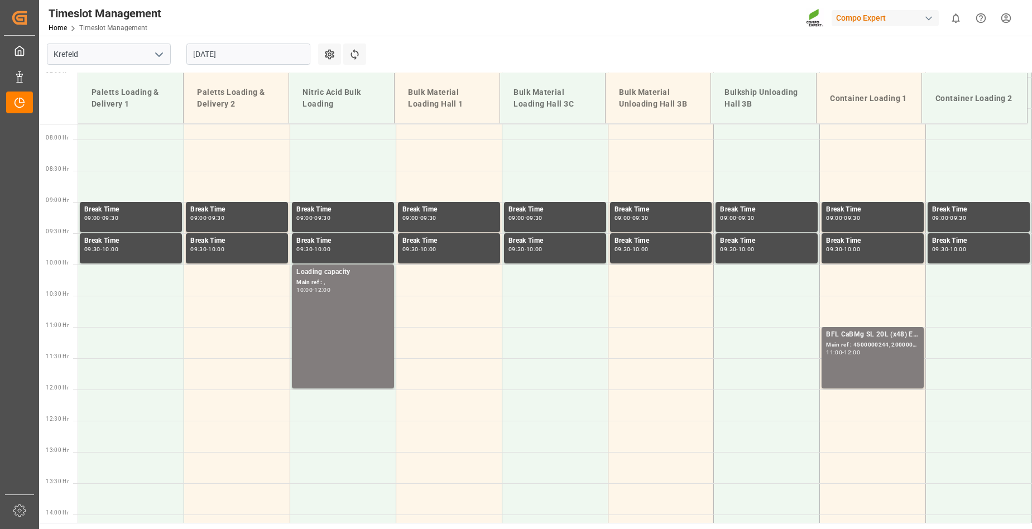
scroll to position [150, 0]
